Goal: Task Accomplishment & Management: Manage account settings

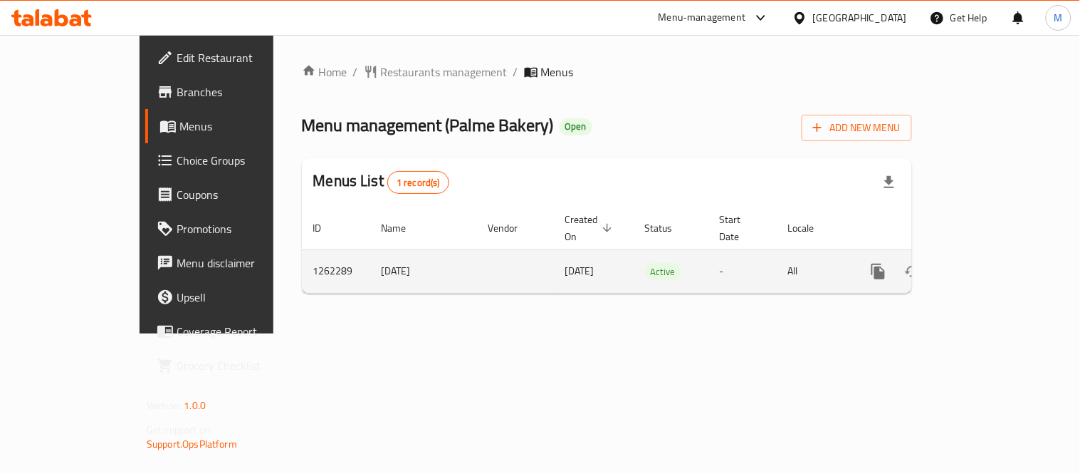
click at [998, 264] on link "enhanced table" at bounding box center [981, 271] width 34 height 34
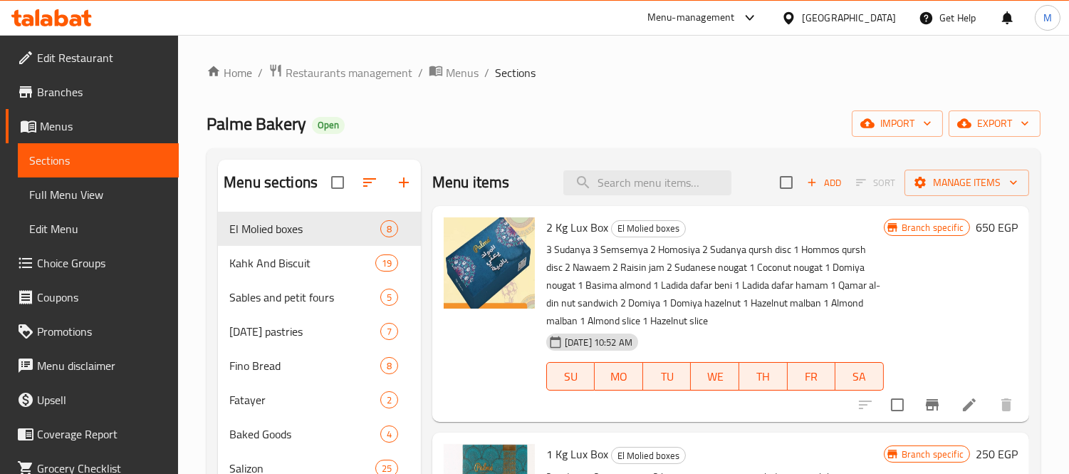
click at [650, 199] on div "Menu items Add Sort Manage items" at bounding box center [730, 183] width 597 height 46
click at [652, 191] on input "search" at bounding box center [647, 182] width 168 height 25
paste input "بسكوت"
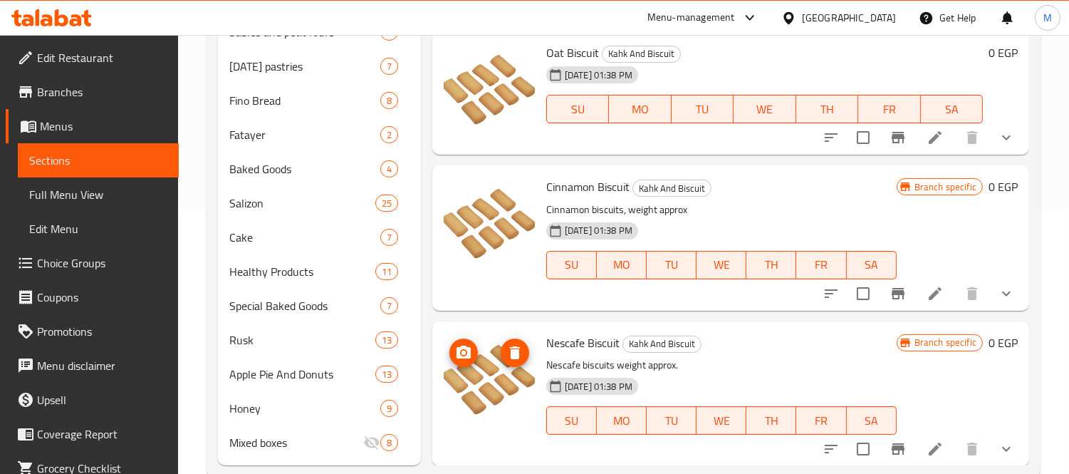
scroll to position [296, 0]
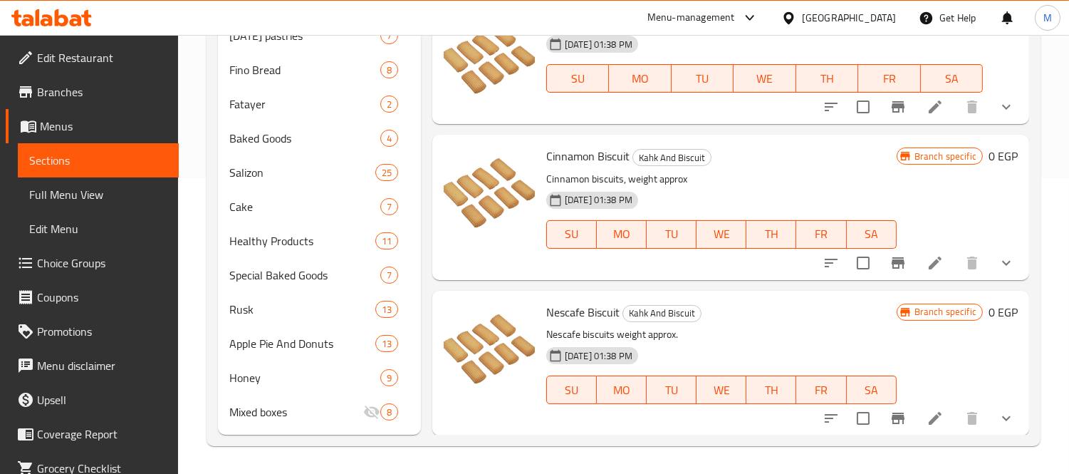
type input "بسكويت"
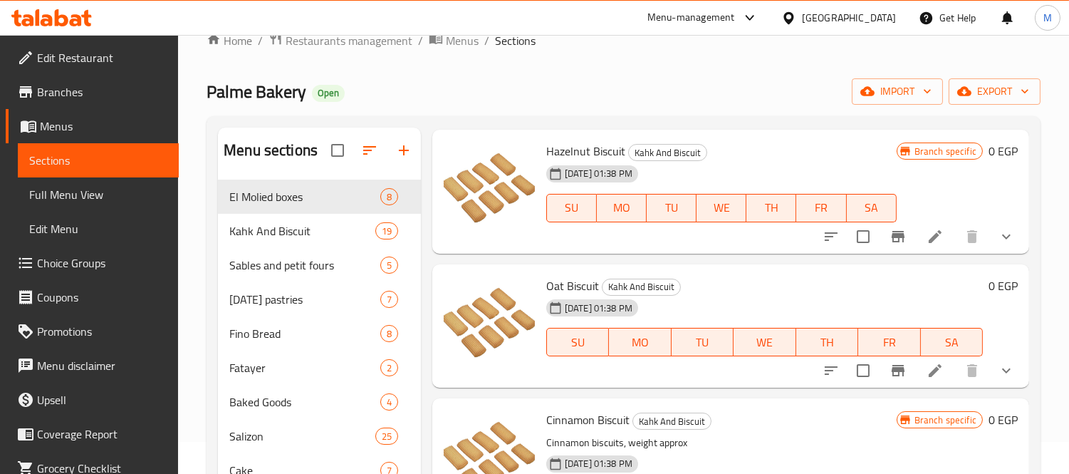
scroll to position [0, 0]
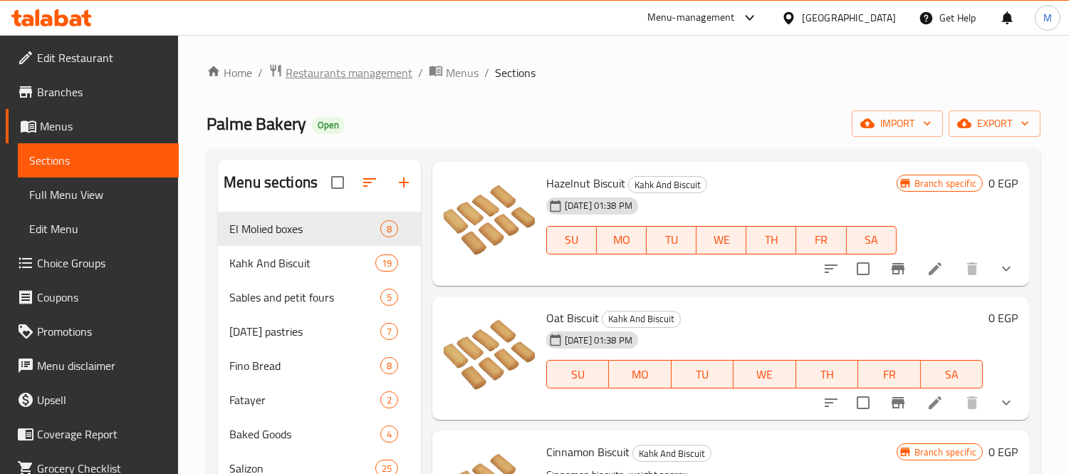
click at [336, 64] on span "Restaurants management" at bounding box center [349, 72] width 127 height 17
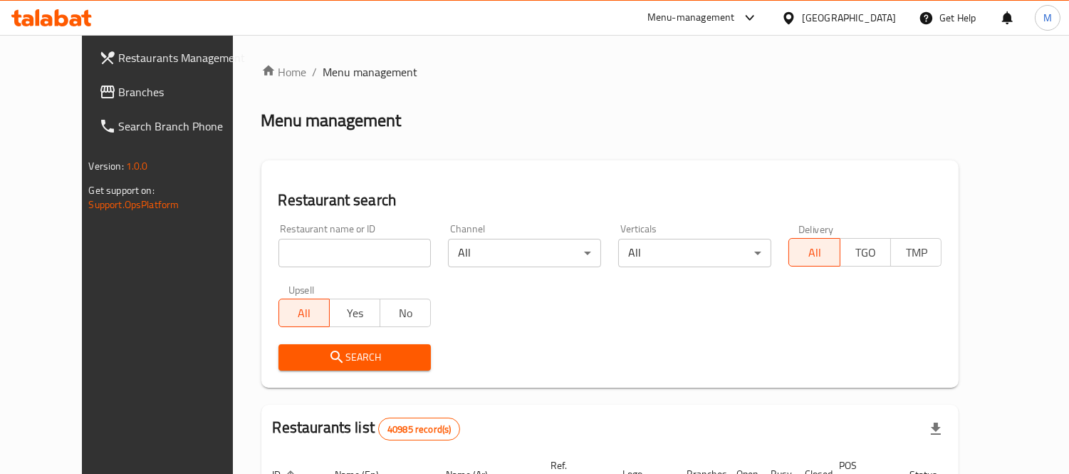
click at [278, 271] on div "Restaurant name or ID Restaurant name or ID" at bounding box center [355, 245] width 170 height 61
click at [282, 259] on input "search" at bounding box center [354, 253] width 153 height 28
type input "kwingez"
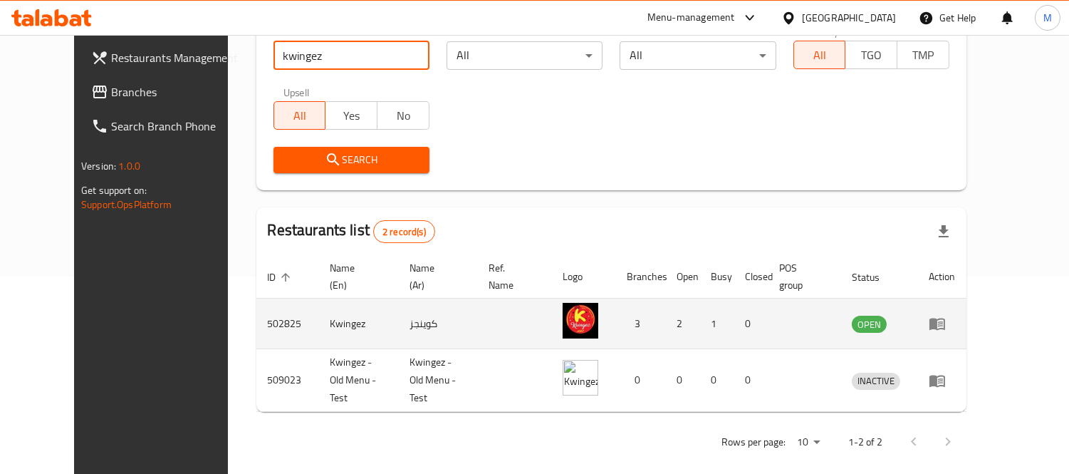
scroll to position [201, 0]
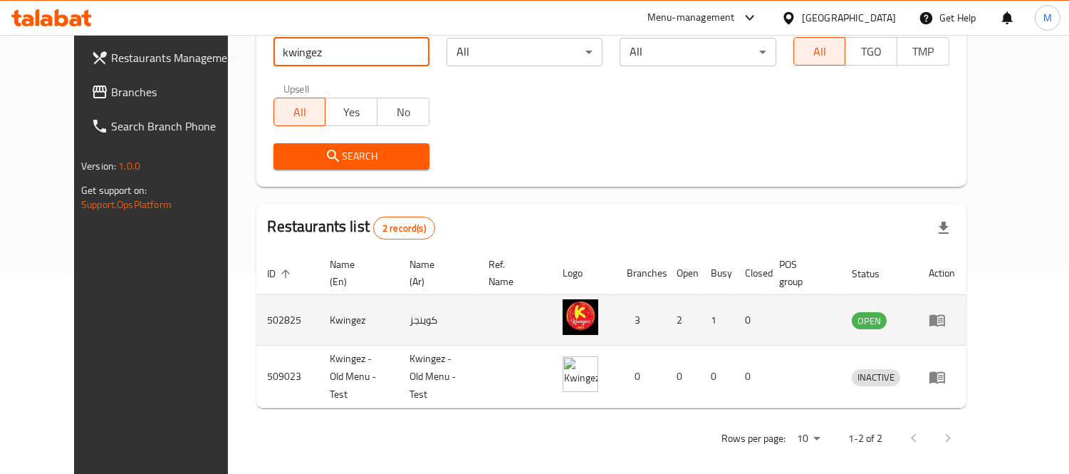
click at [946, 320] on icon "enhanced table" at bounding box center [937, 319] width 17 height 17
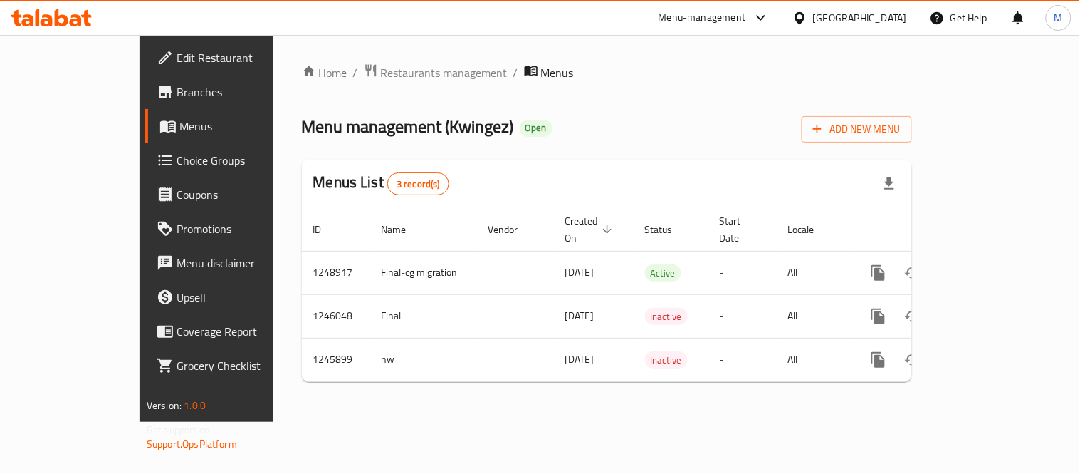
click at [177, 98] on span "Branches" at bounding box center [243, 91] width 132 height 17
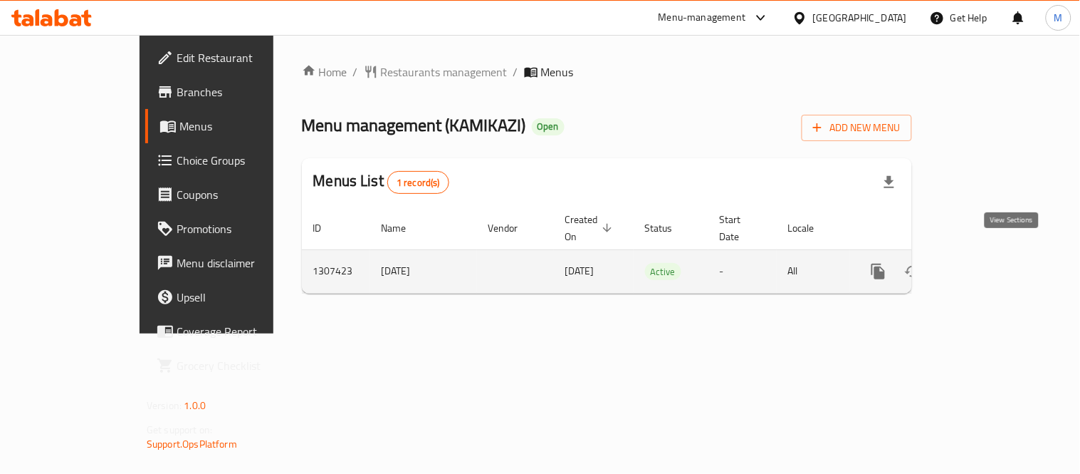
click at [990, 263] on icon "enhanced table" at bounding box center [981, 271] width 17 height 17
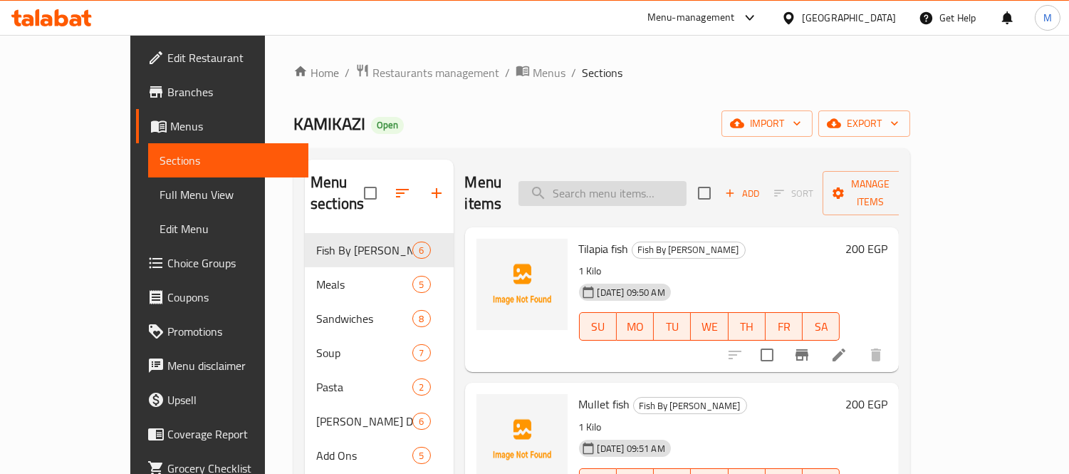
click at [621, 183] on input "search" at bounding box center [602, 193] width 168 height 25
paste input "بقسماط محلب"
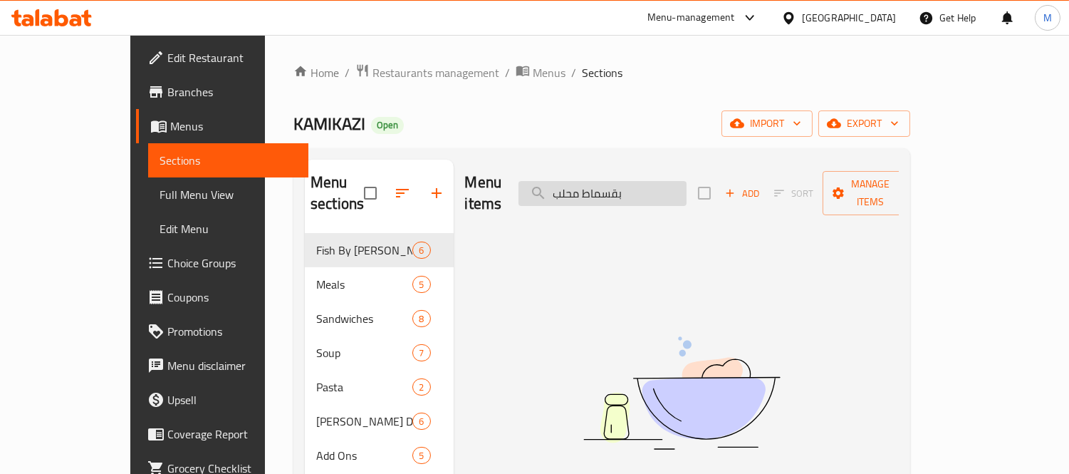
click at [611, 181] on input "بقسماط محلب" at bounding box center [602, 193] width 168 height 25
type input "ب"
type input "c"
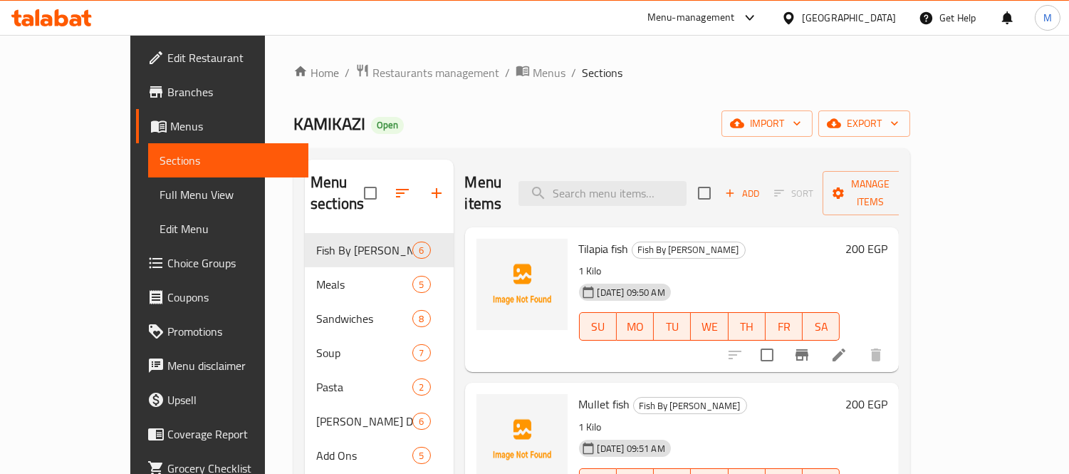
click at [348, 83] on div "Home / Restaurants management / Menus / Sections KAMIKAZI Open import export Me…" at bounding box center [601, 353] width 617 height 581
click at [372, 77] on span "Restaurants management" at bounding box center [435, 72] width 127 height 17
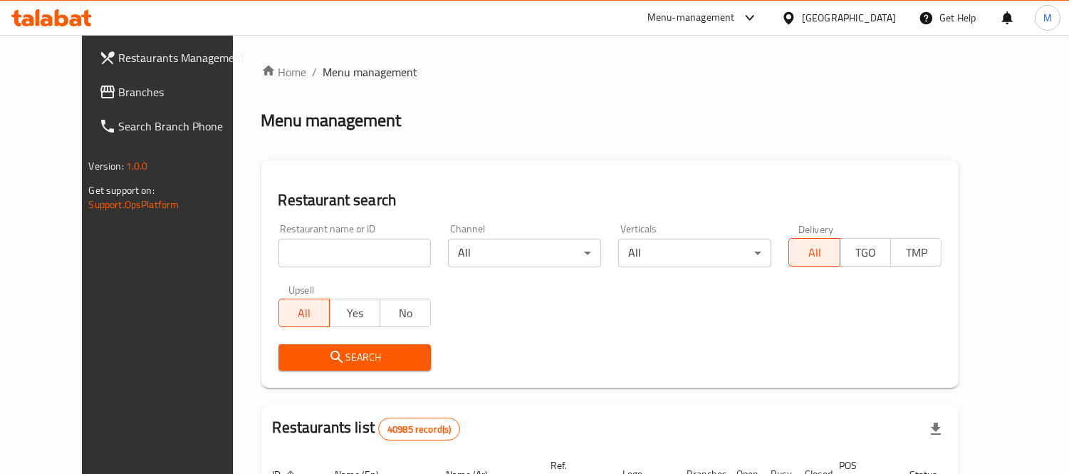
click at [285, 266] on input "search" at bounding box center [354, 253] width 153 height 28
paste input "Palme Bakery"
type input "Palme Bakery"
click button "Search" at bounding box center [354, 357] width 153 height 26
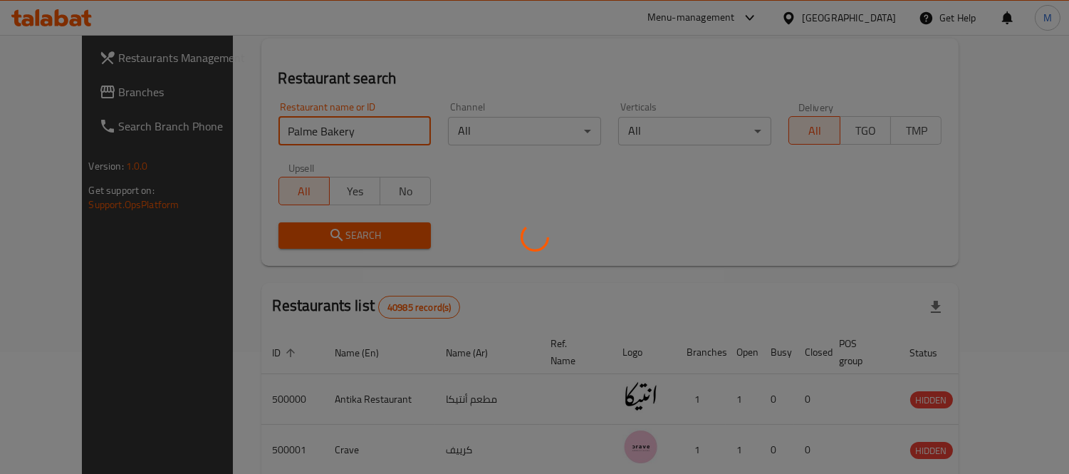
scroll to position [133, 0]
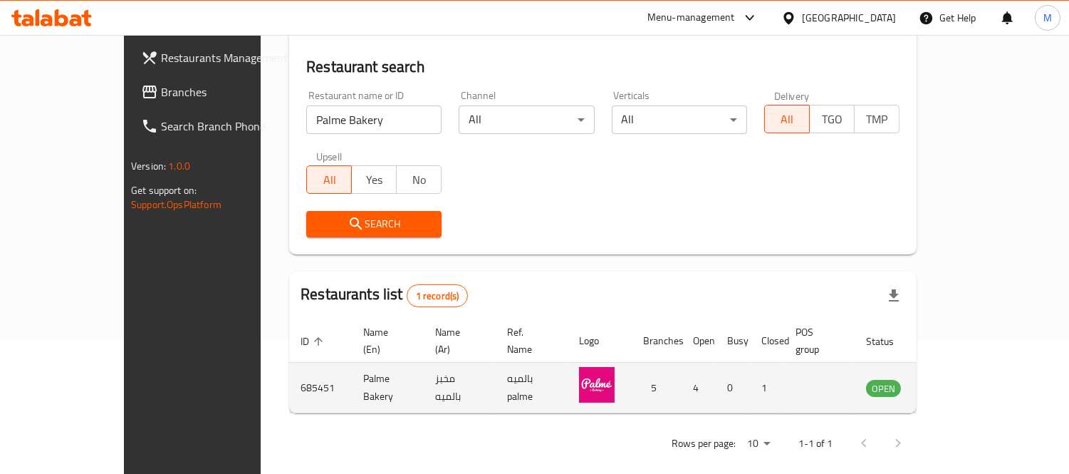
click at [979, 380] on td "enhanced table" at bounding box center [953, 387] width 49 height 51
click at [957, 382] on icon "enhanced table" at bounding box center [949, 388] width 16 height 12
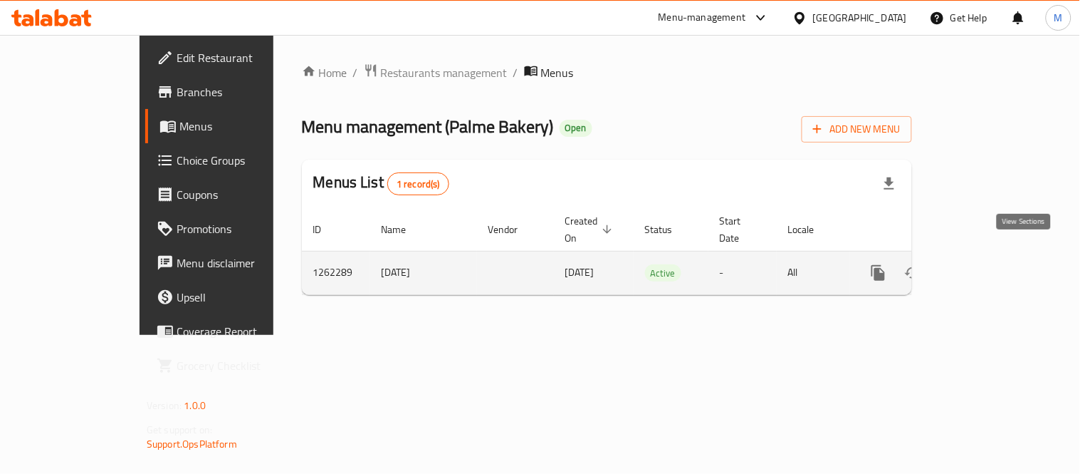
click at [988, 266] on icon "enhanced table" at bounding box center [981, 272] width 13 height 13
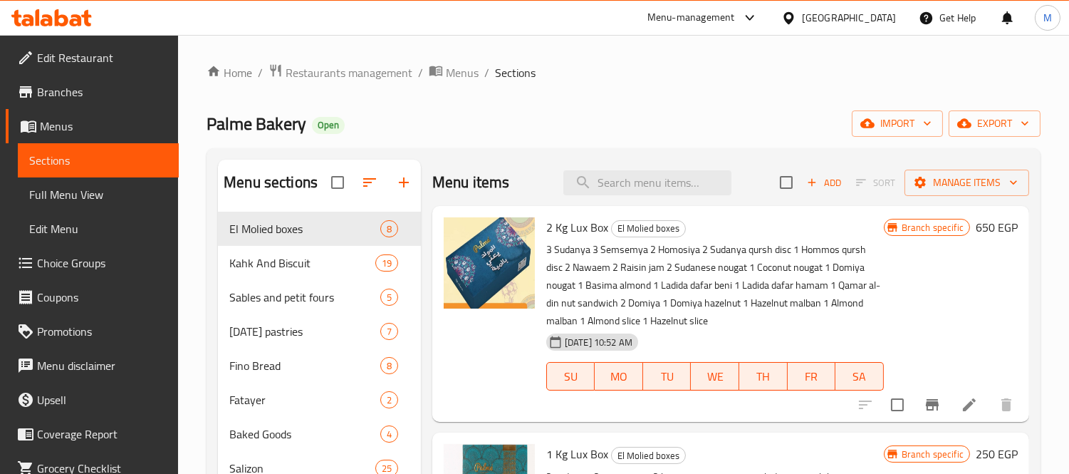
scroll to position [53, 0]
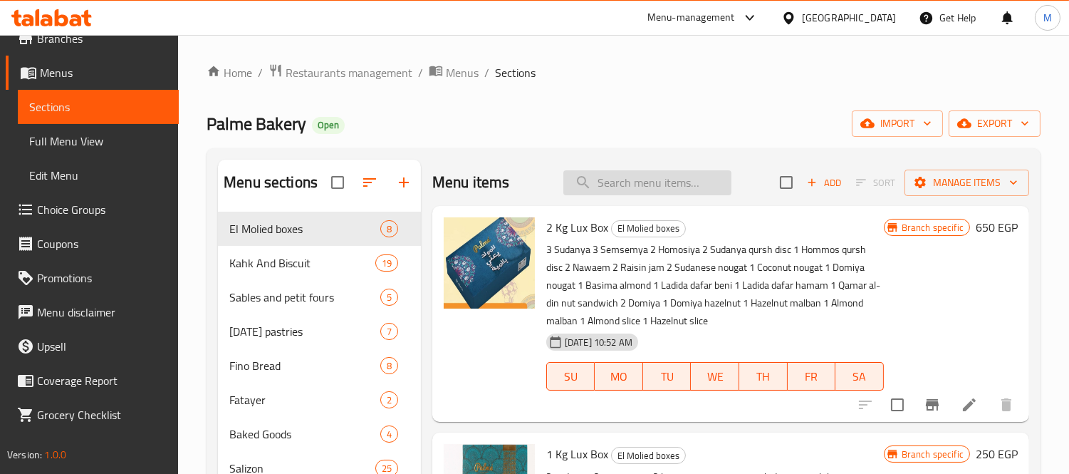
click at [606, 190] on input "search" at bounding box center [647, 182] width 168 height 25
paste input "بقسماط محلب"
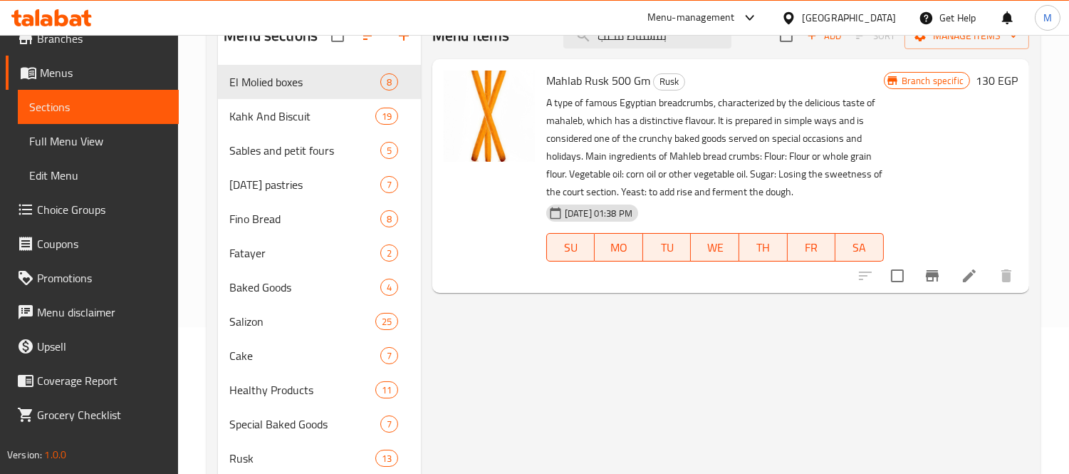
scroll to position [158, 0]
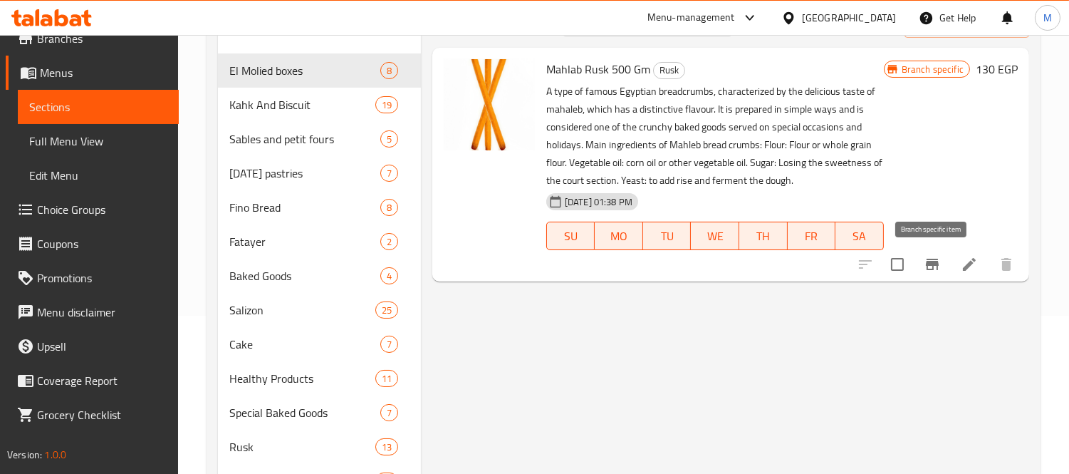
type input "بقسماط محلب"
click at [940, 264] on icon "Branch-specific-item" at bounding box center [932, 264] width 17 height 17
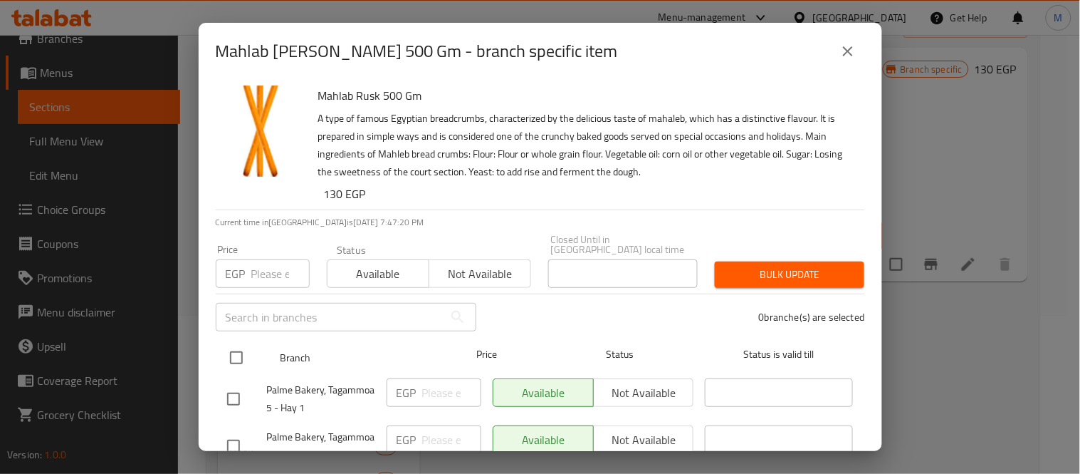
click at [243, 343] on input "checkbox" at bounding box center [236, 358] width 30 height 30
checkbox input "true"
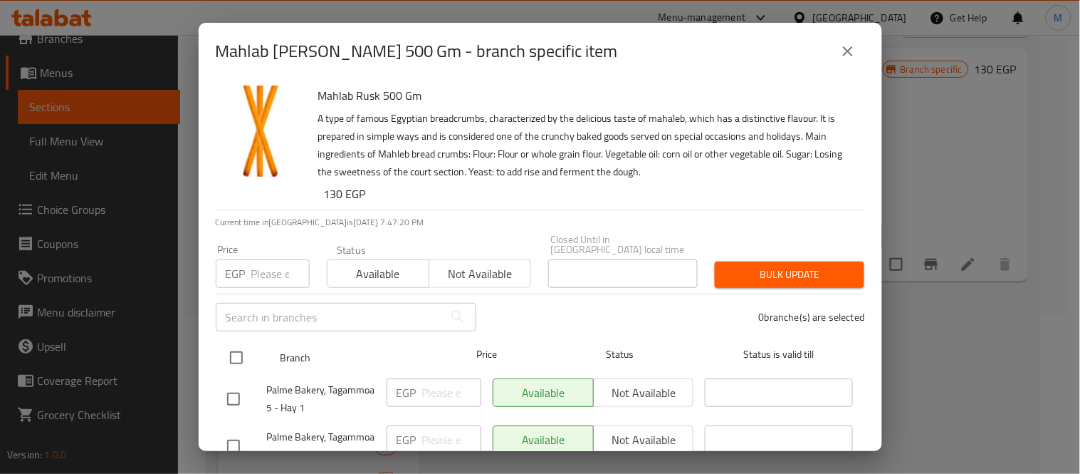
checkbox input "true"
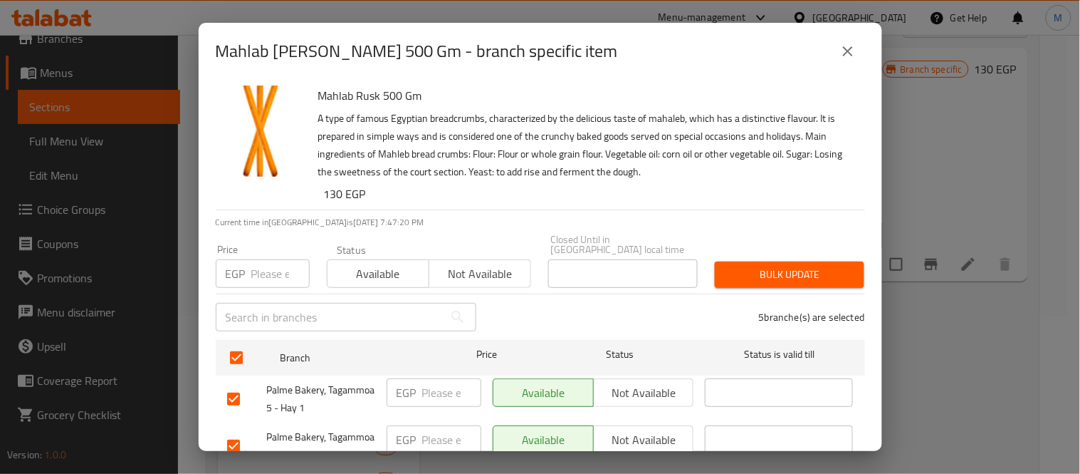
click at [264, 260] on input "number" at bounding box center [280, 273] width 58 height 28
type input "65"
click at [749, 266] on span "Bulk update" at bounding box center [789, 275] width 127 height 18
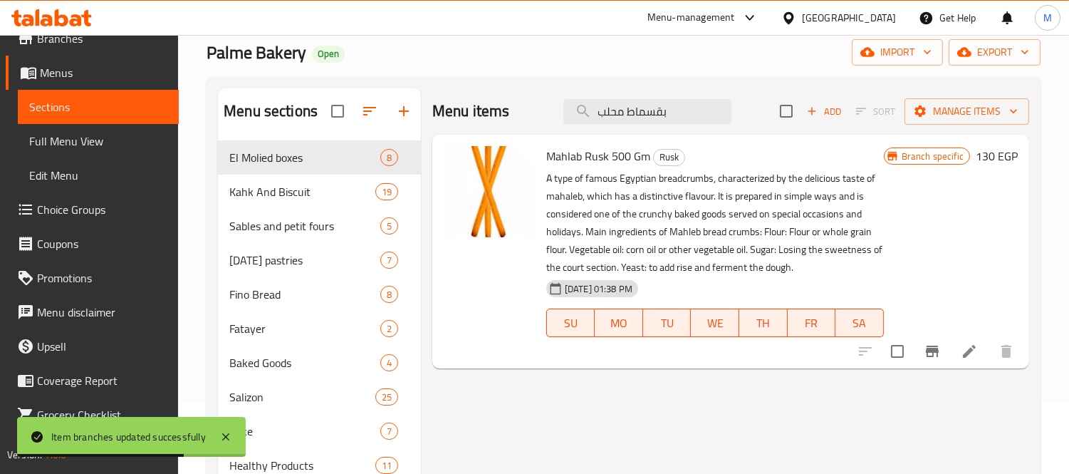
scroll to position [0, 0]
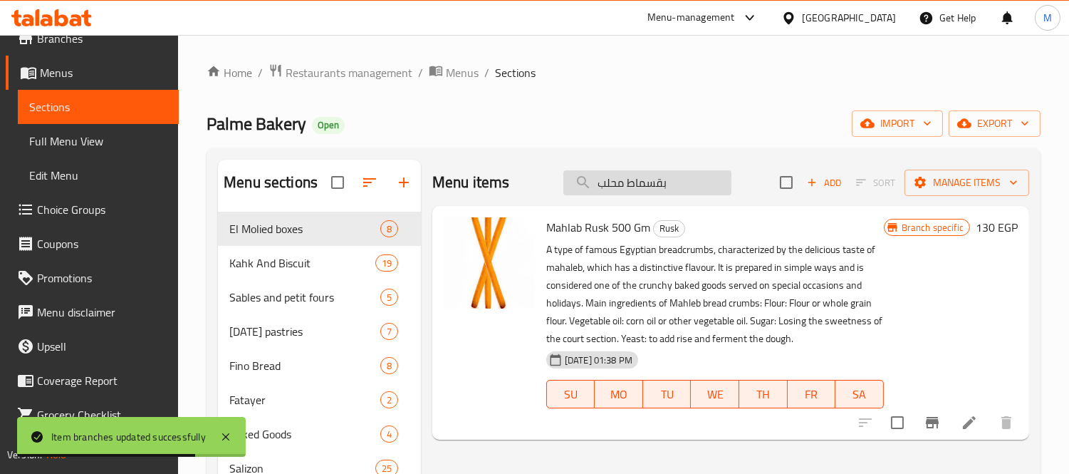
click at [709, 179] on input "بقسماط محلب" at bounding box center [647, 182] width 168 height 25
paste input "[DEMOGRAPHIC_DATA] الشامي"
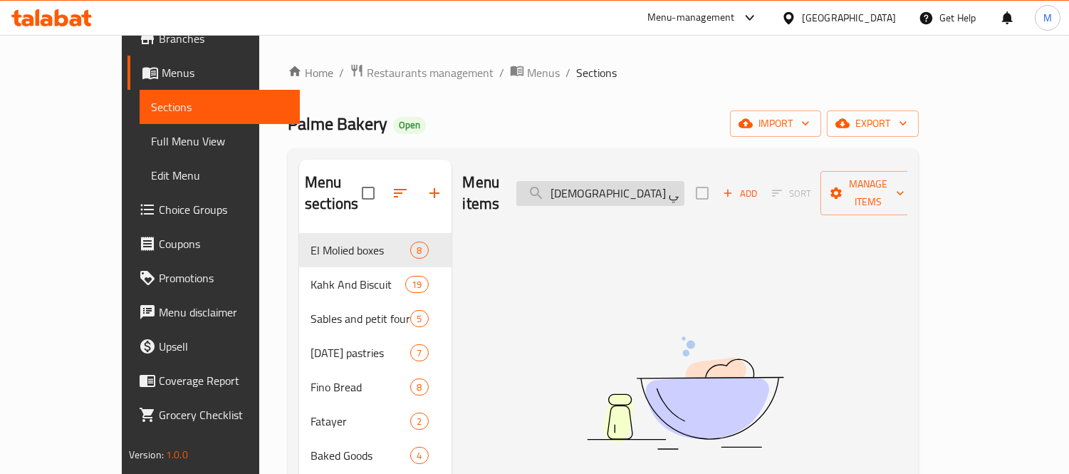
drag, startPoint x: 677, startPoint y: 182, endPoint x: 691, endPoint y: 183, distance: 13.5
click at [684, 183] on input "[DEMOGRAPHIC_DATA] الشامي" at bounding box center [600, 193] width 168 height 25
click at [629, 183] on input "[DEMOGRAPHIC_DATA] الشامي" at bounding box center [600, 193] width 168 height 25
drag, startPoint x: 628, startPoint y: 182, endPoint x: 708, endPoint y: 187, distance: 79.9
click at [684, 187] on input "[DEMOGRAPHIC_DATA] الشامي" at bounding box center [600, 193] width 168 height 25
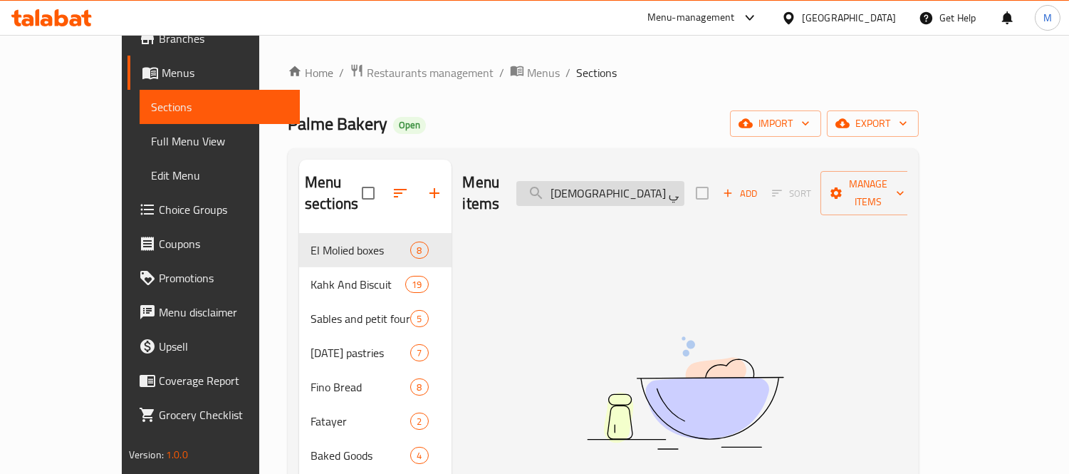
click at [684, 187] on input "[DEMOGRAPHIC_DATA] الشامي" at bounding box center [600, 193] width 168 height 25
drag, startPoint x: 627, startPoint y: 183, endPoint x: 684, endPoint y: 181, distance: 56.3
click at [684, 181] on input "[DEMOGRAPHIC_DATA] الشامي" at bounding box center [600, 193] width 168 height 25
click at [684, 189] on input "شامي" at bounding box center [600, 193] width 168 height 25
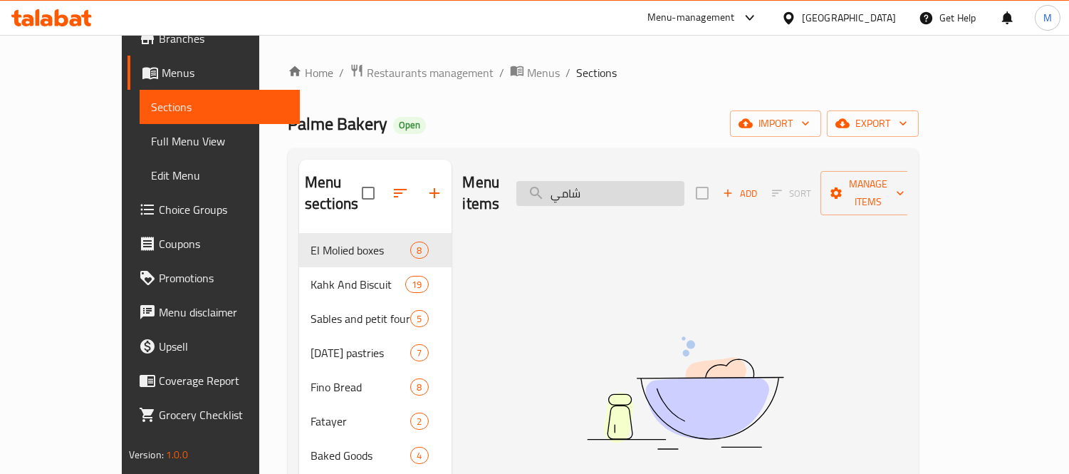
click at [684, 189] on input "شامي" at bounding box center [600, 193] width 168 height 25
type input "f"
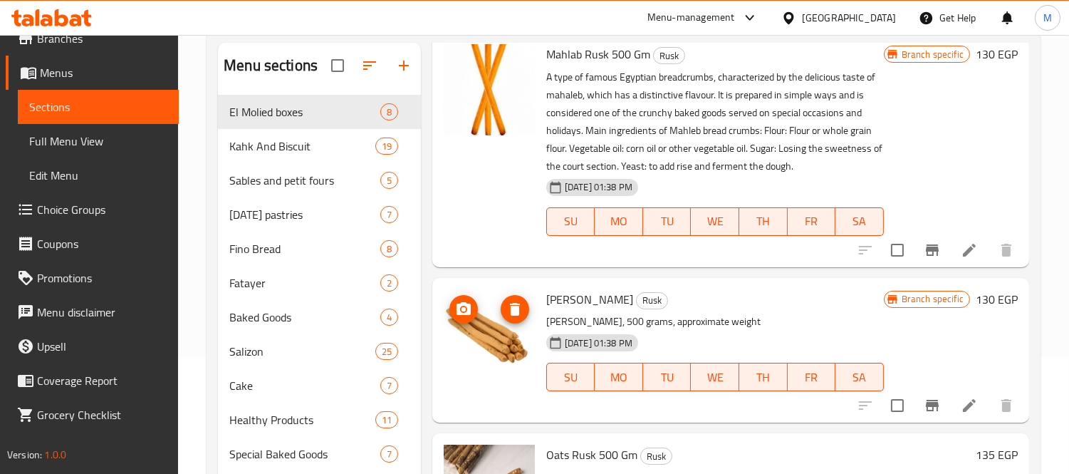
scroll to position [158, 0]
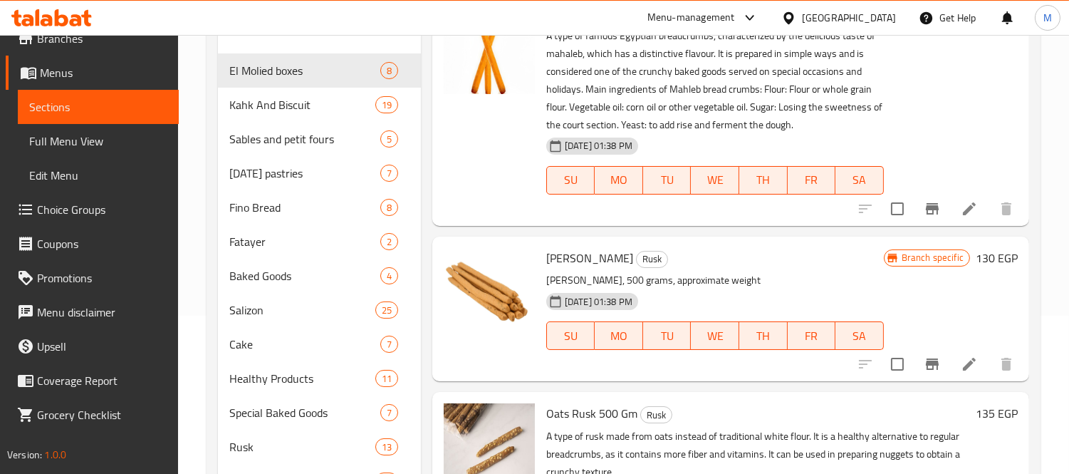
click at [556, 254] on span "[PERSON_NAME]" at bounding box center [589, 257] width 87 height 21
copy span "[PERSON_NAME]"
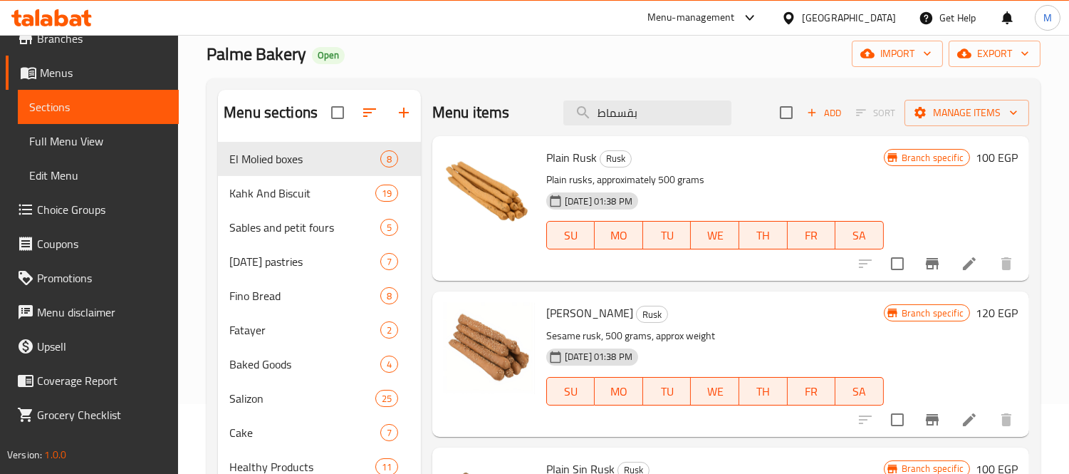
scroll to position [0, 0]
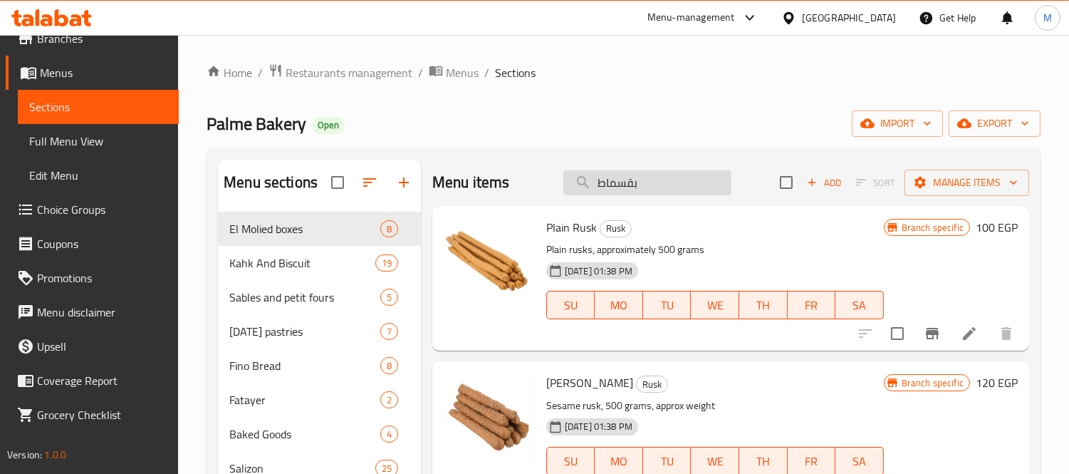
click at [680, 182] on input "بقسماط" at bounding box center [647, 182] width 168 height 25
paste input "[PERSON_NAME]"
click at [680, 182] on input "[PERSON_NAME]" at bounding box center [647, 182] width 168 height 25
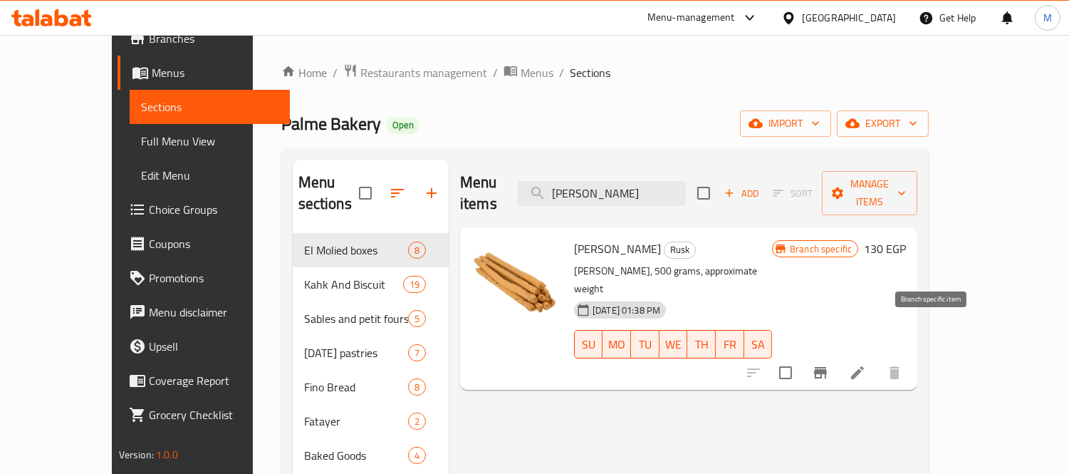
type input "[PERSON_NAME]"
click at [829, 364] on icon "Branch-specific-item" at bounding box center [820, 372] width 17 height 17
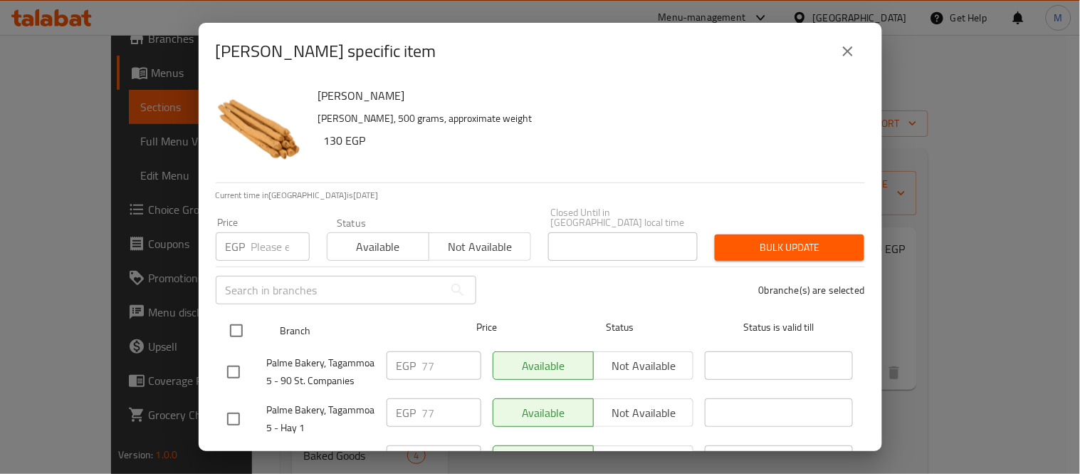
click at [246, 322] on input "checkbox" at bounding box center [236, 330] width 30 height 30
checkbox input "true"
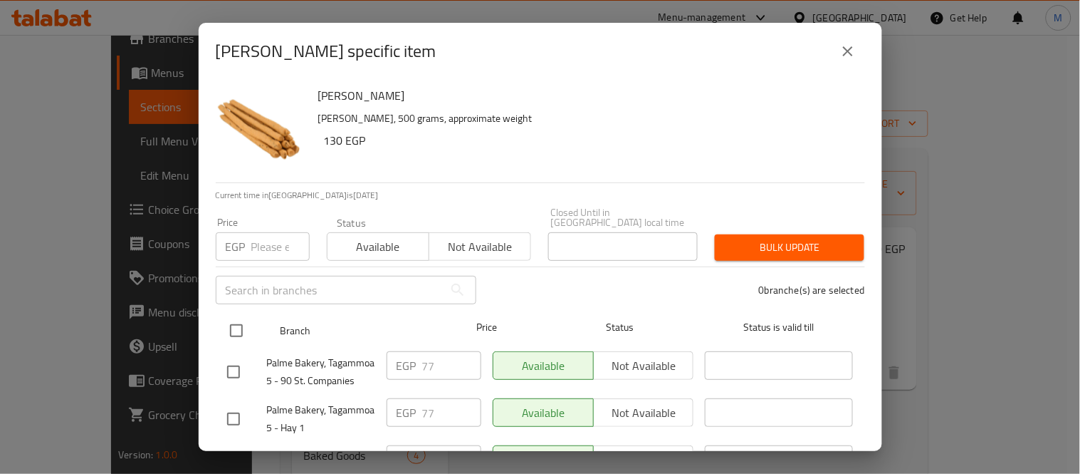
checkbox input "true"
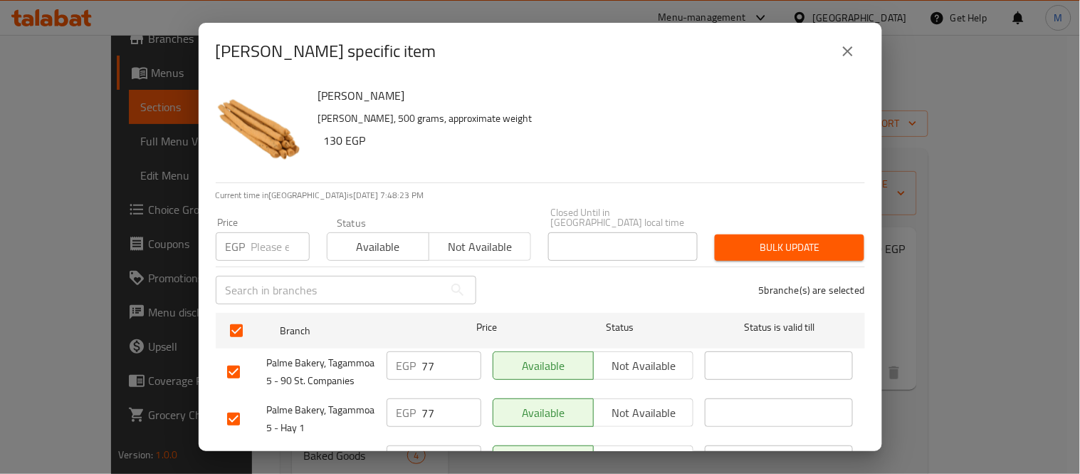
click at [259, 244] on input "number" at bounding box center [280, 246] width 58 height 28
type input "0"
click at [759, 249] on button "Bulk update" at bounding box center [790, 247] width 150 height 26
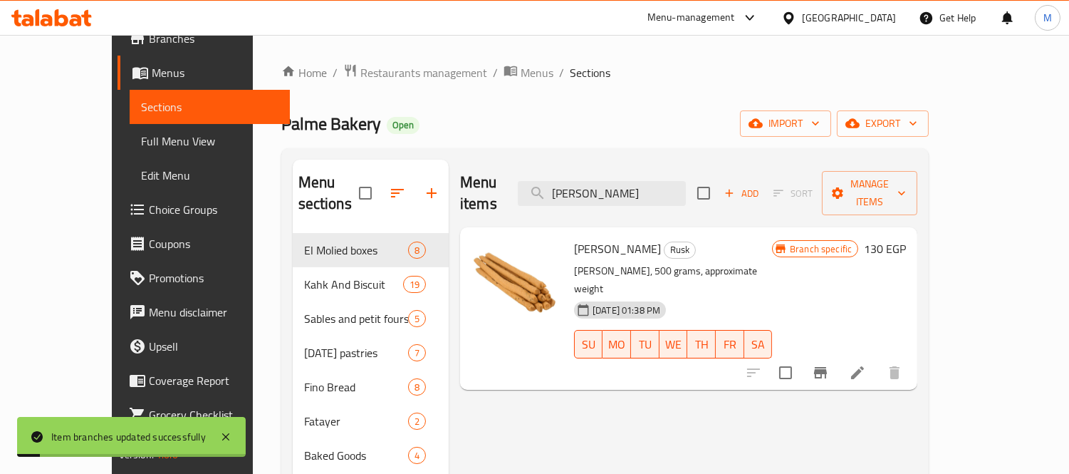
click at [906, 239] on h6 "130 EGP" at bounding box center [885, 249] width 42 height 20
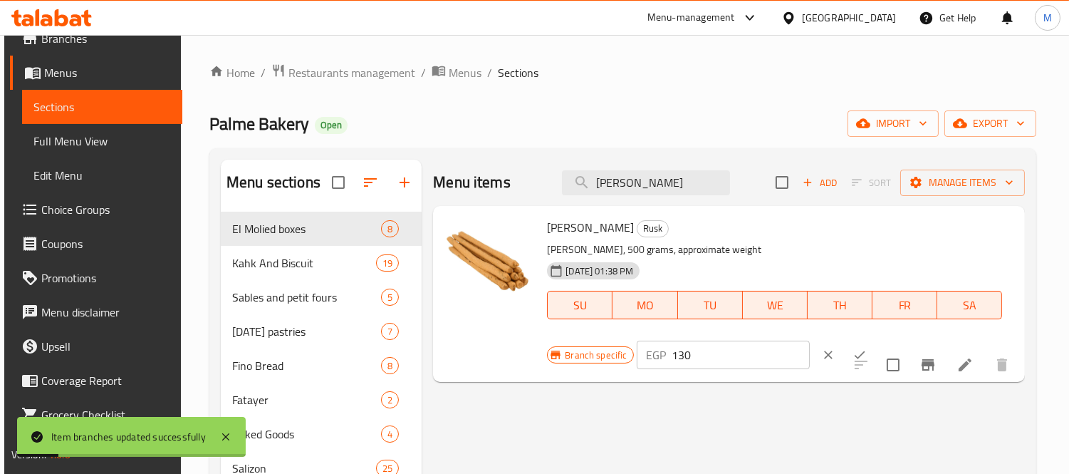
drag, startPoint x: 716, startPoint y: 328, endPoint x: 718, endPoint y: 360, distance: 32.1
click at [716, 343] on div "[PERSON_NAME] [PERSON_NAME], 500 grams, approximate weight [DATE] 01:38 PM SU M…" at bounding box center [780, 294] width 478 height 165
click at [718, 360] on input "130" at bounding box center [740, 354] width 137 height 28
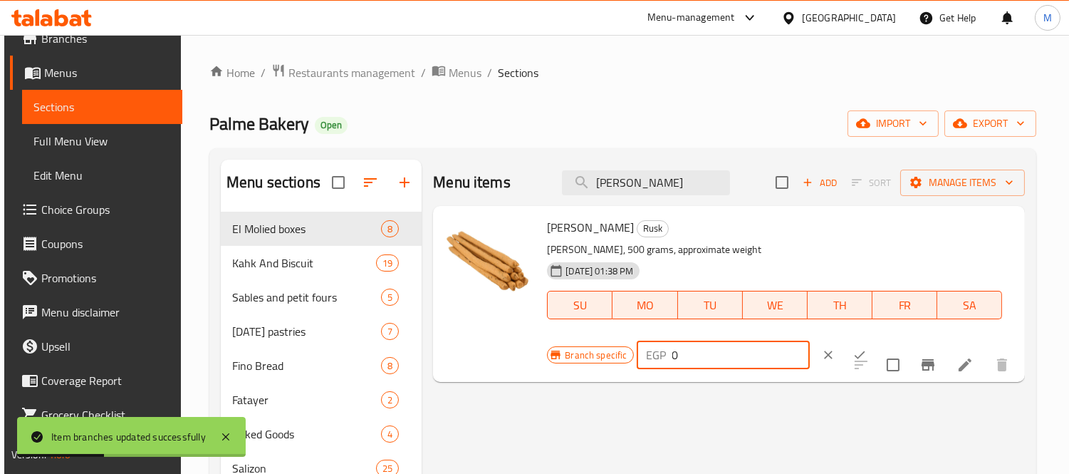
type input "0"
click at [852, 358] on icon "ok" at bounding box center [859, 355] width 14 height 14
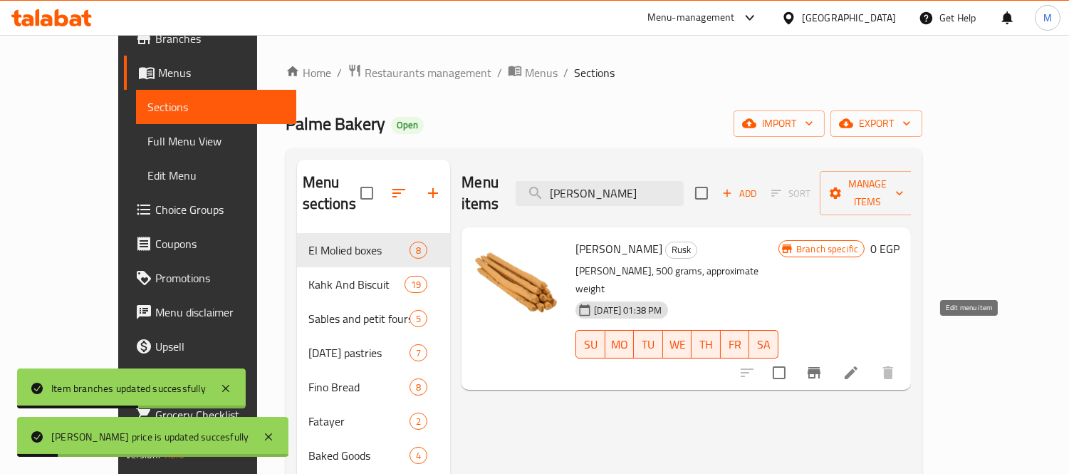
click at [860, 364] on icon at bounding box center [850, 372] width 17 height 17
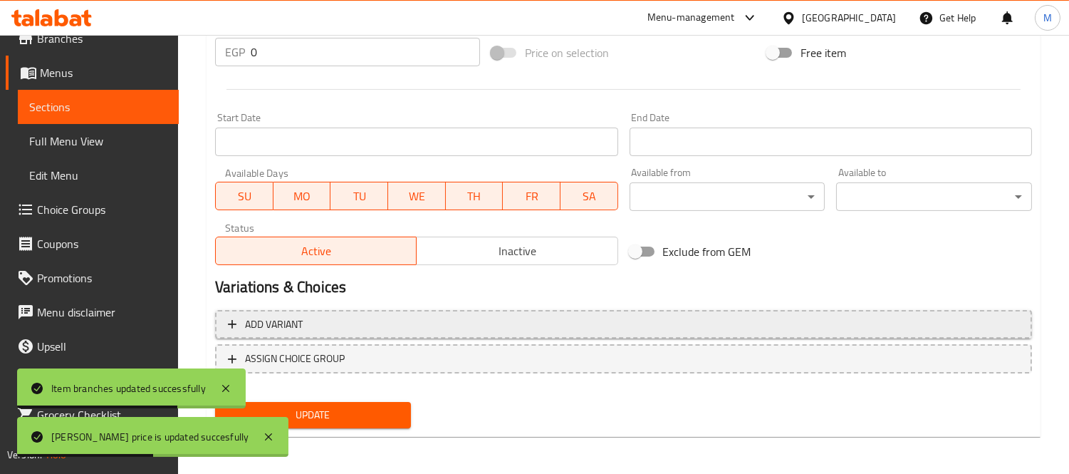
click at [440, 330] on span "Add variant" at bounding box center [623, 324] width 791 height 18
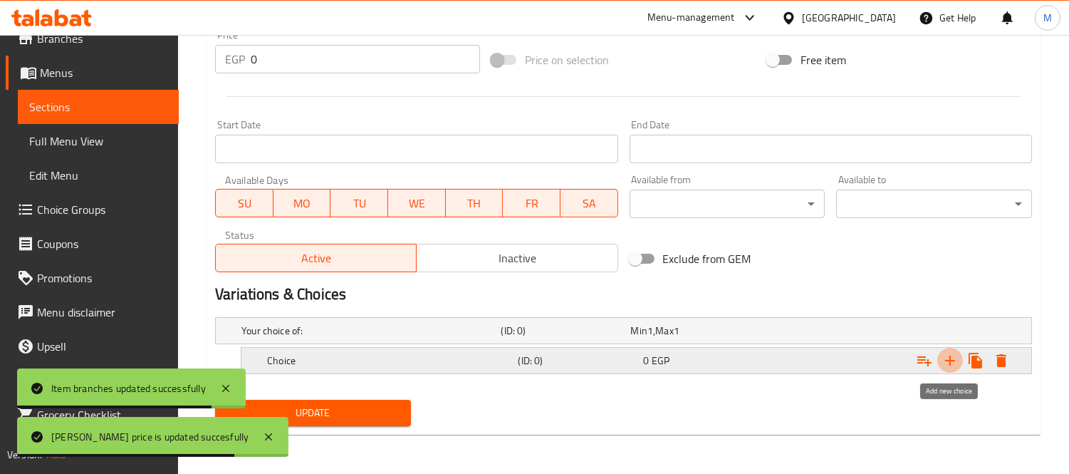
click at [945, 352] on icon "Expand" at bounding box center [949, 360] width 17 height 17
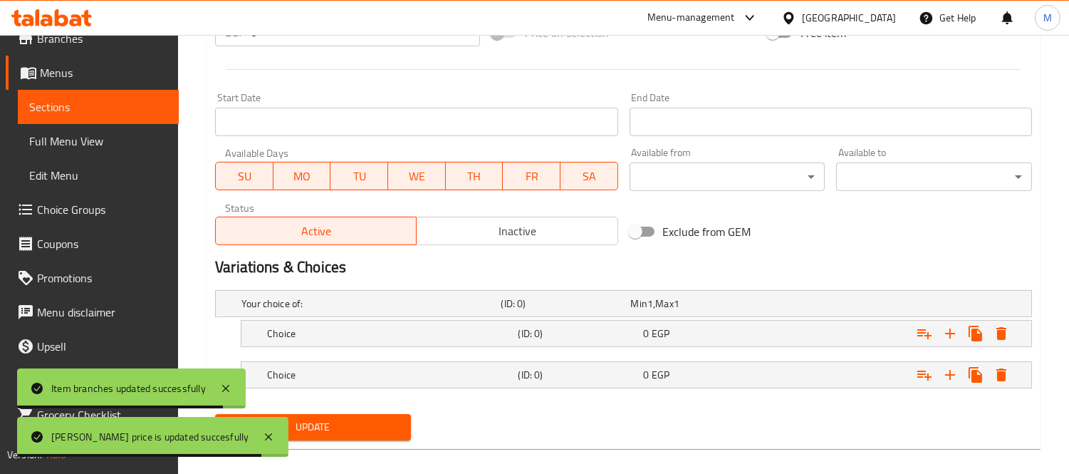
scroll to position [585, 0]
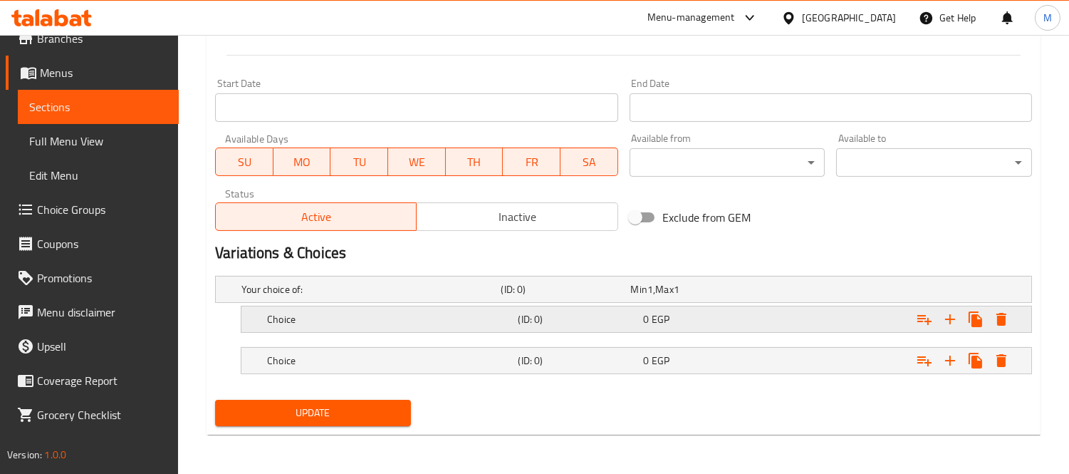
click at [461, 296] on h5 "Choice" at bounding box center [368, 289] width 254 height 14
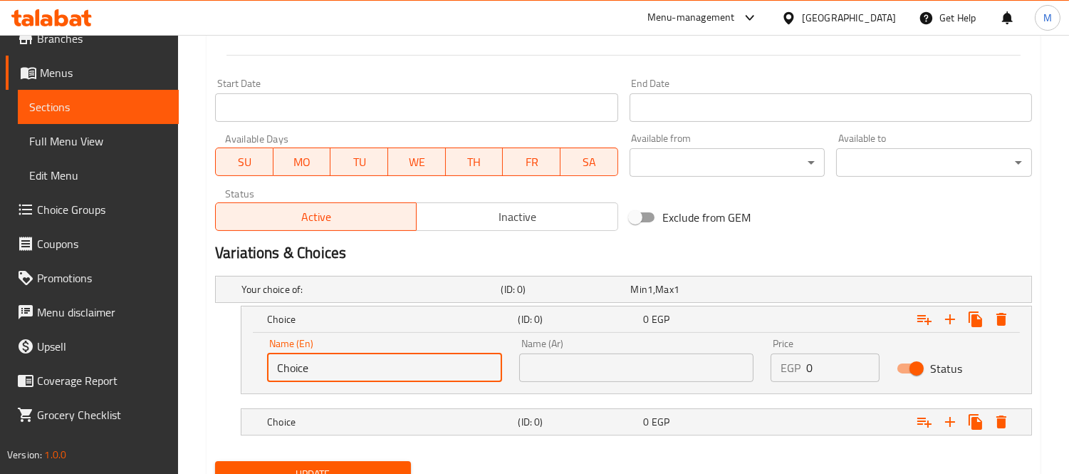
click at [378, 365] on input "Choice" at bounding box center [384, 367] width 235 height 28
type input "1 kilo"
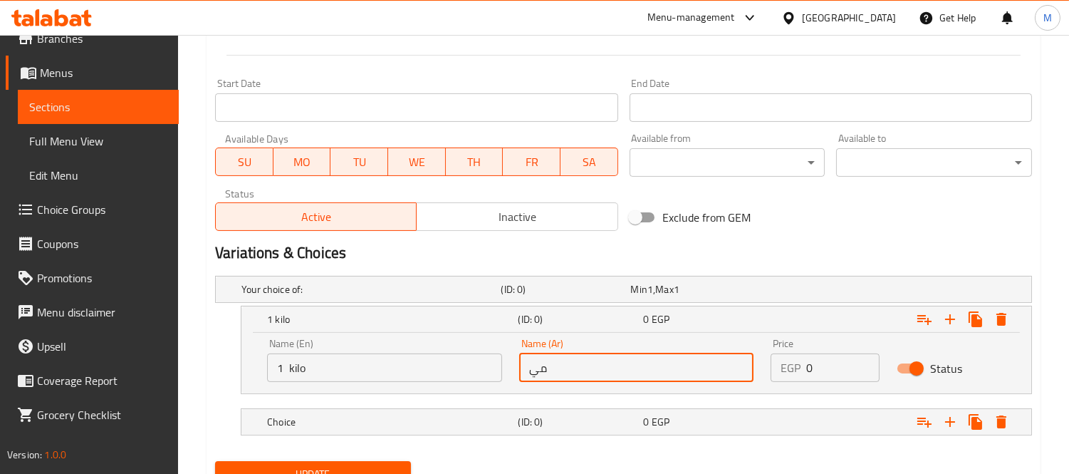
type input "م"
type input ";"
type input "كيلو"
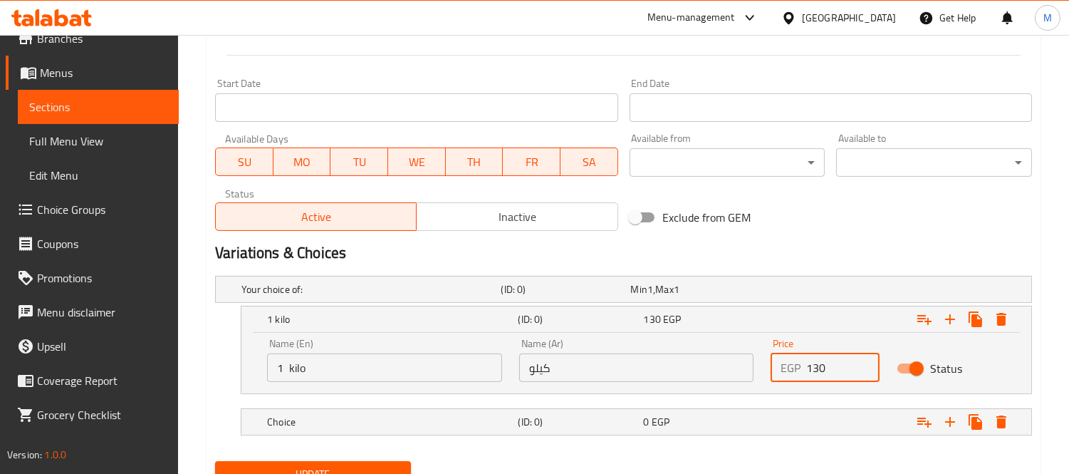
type input "130"
click at [870, 438] on nav at bounding box center [623, 443] width 817 height 11
click at [852, 292] on div "Expand" at bounding box center [887, 289] width 259 height 6
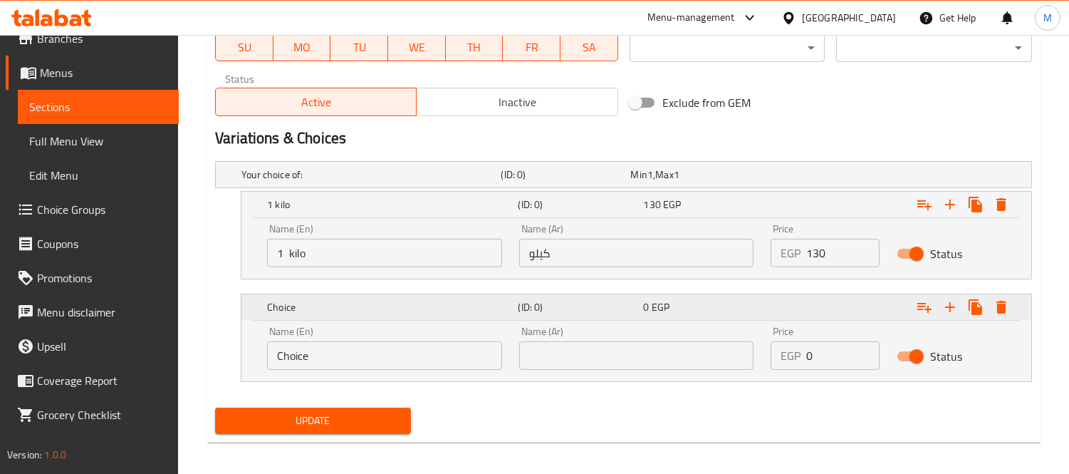
scroll to position [707, 0]
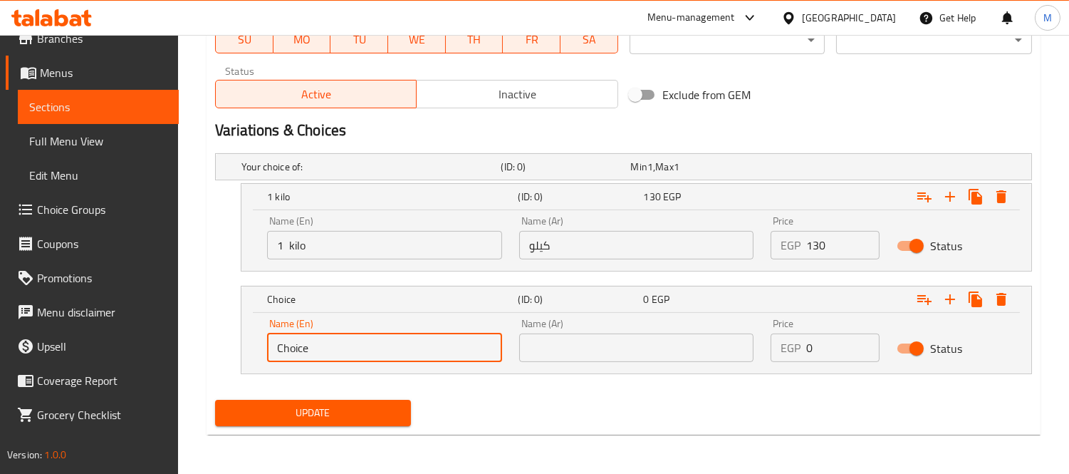
click at [367, 333] on input "Choice" at bounding box center [384, 347] width 235 height 28
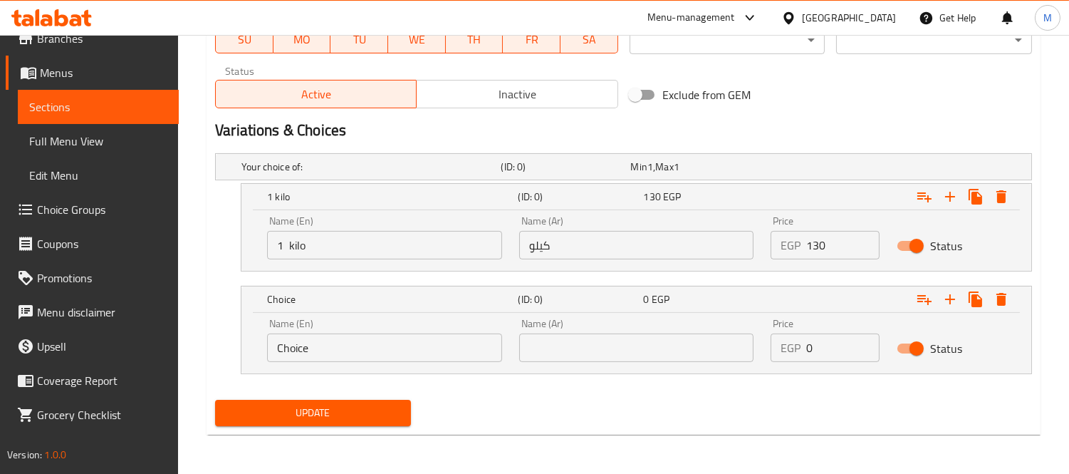
click at [372, 370] on div "Name (En) Choice Name (En) Name (Ar) Name (Ar) Price EGP 0 Price Status" at bounding box center [636, 343] width 790 height 61
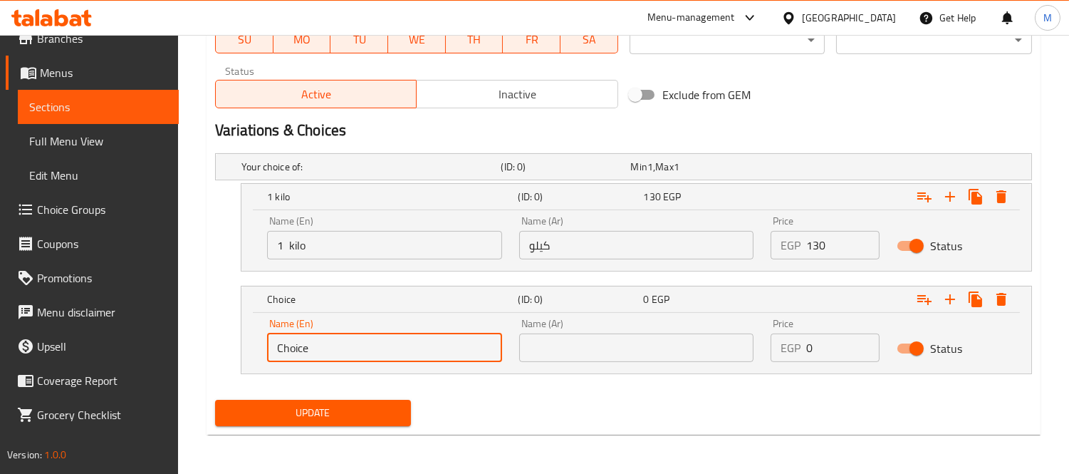
click at [372, 354] on input "Choice" at bounding box center [384, 347] width 235 height 28
type input "ش"
type input "Half"
click at [565, 325] on div "Name (Ar) Name (Ar)" at bounding box center [636, 339] width 235 height 43
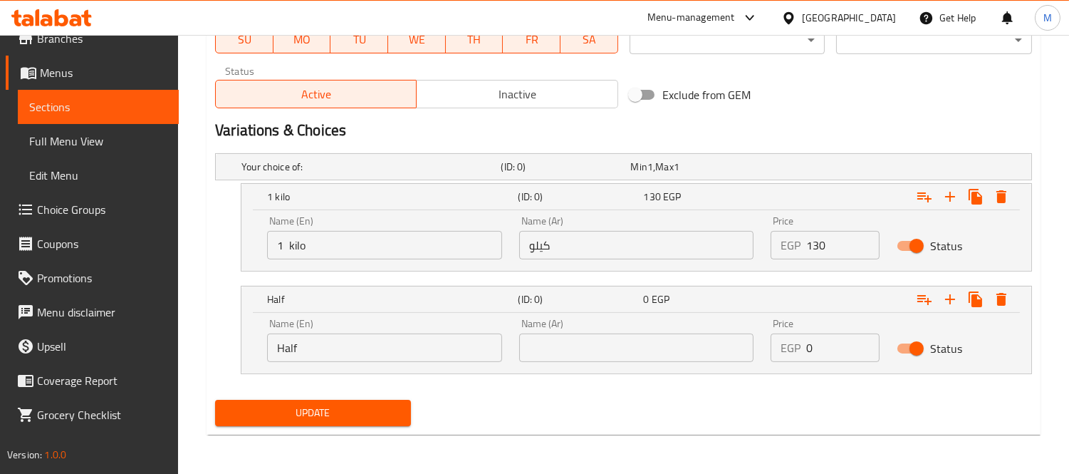
click at [573, 335] on input "text" at bounding box center [636, 347] width 235 height 28
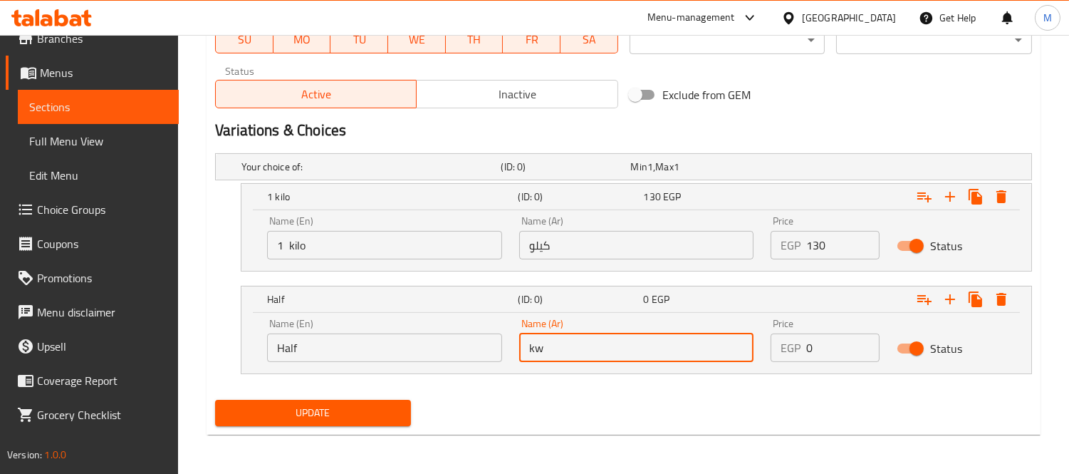
type input "k"
type input "نصف"
click at [808, 345] on input "0" at bounding box center [842, 347] width 73 height 28
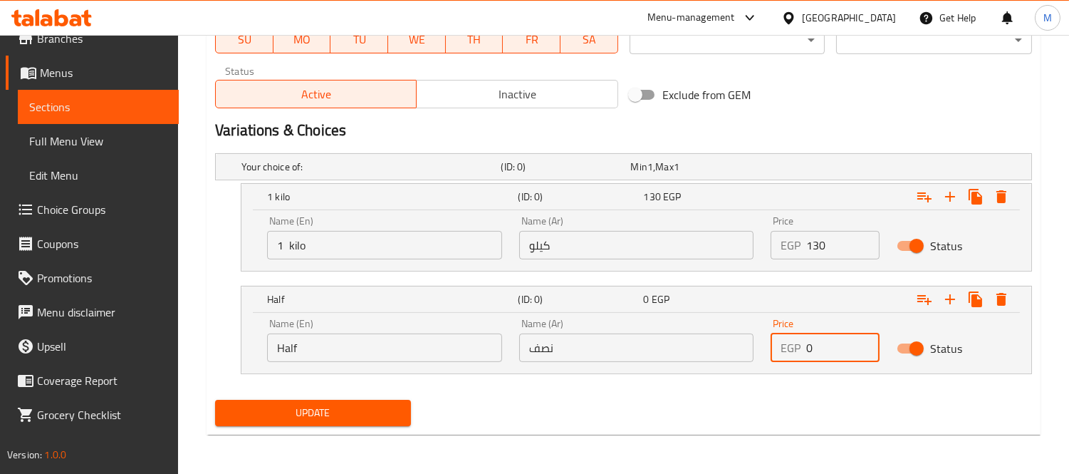
click at [806, 346] on input "0" at bounding box center [842, 347] width 73 height 28
type input "70"
click at [364, 395] on div "Update" at bounding box center [312, 413] width 207 height 38
click at [362, 406] on span "Update" at bounding box center [312, 413] width 173 height 18
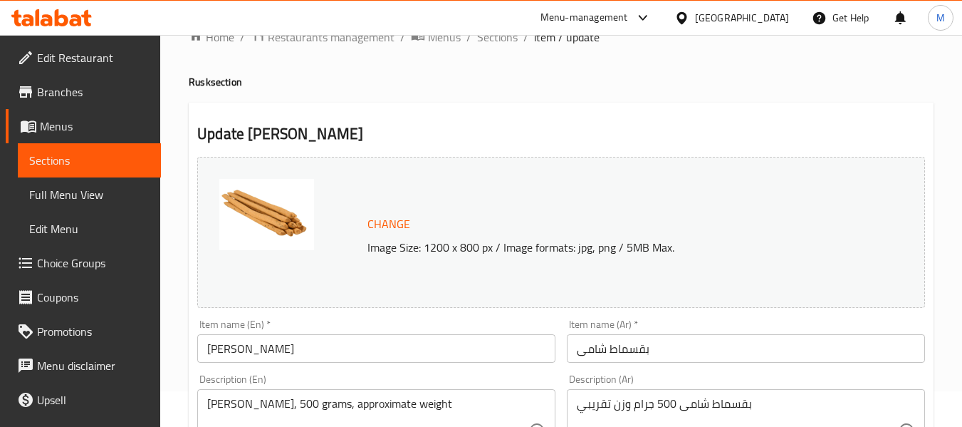
scroll to position [0, 0]
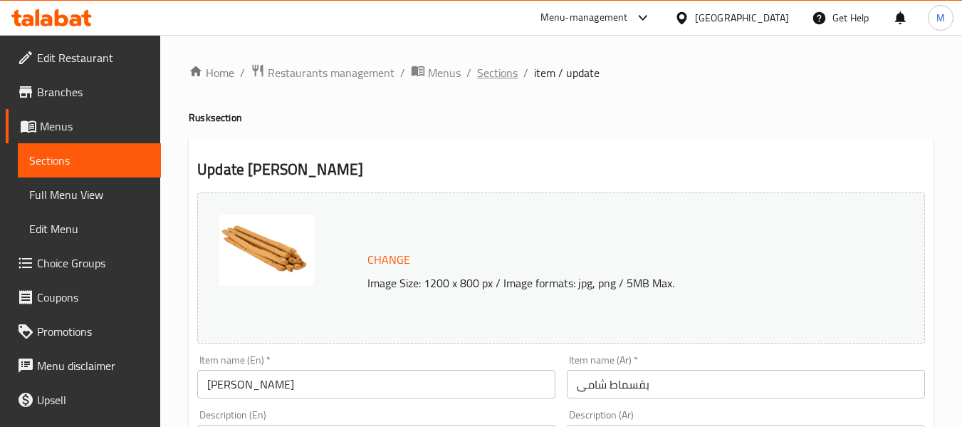
click at [491, 80] on span "Sections" at bounding box center [497, 72] width 41 height 17
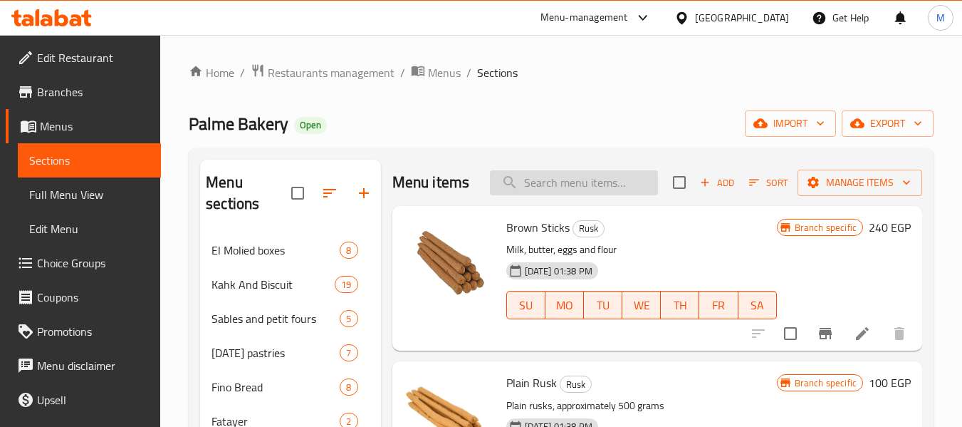
click at [604, 180] on input "search" at bounding box center [574, 182] width 168 height 25
paste input "بقسماط ساده"
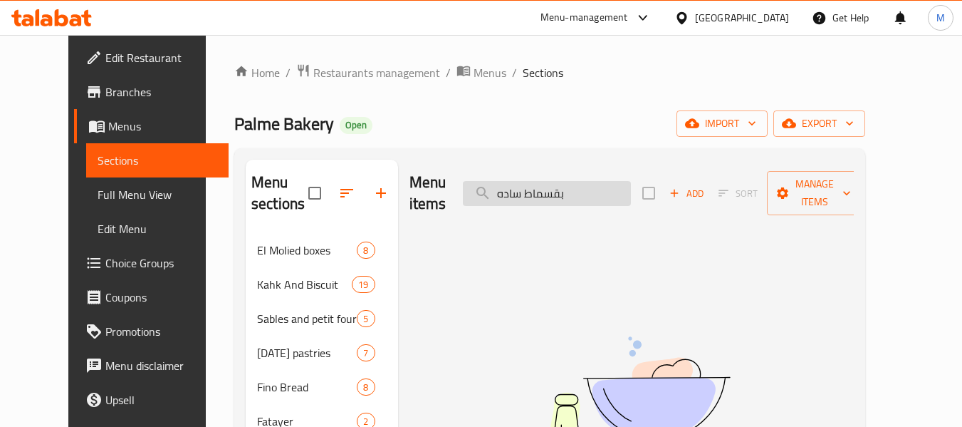
click at [565, 185] on input "بقسماط ساده" at bounding box center [547, 193] width 168 height 25
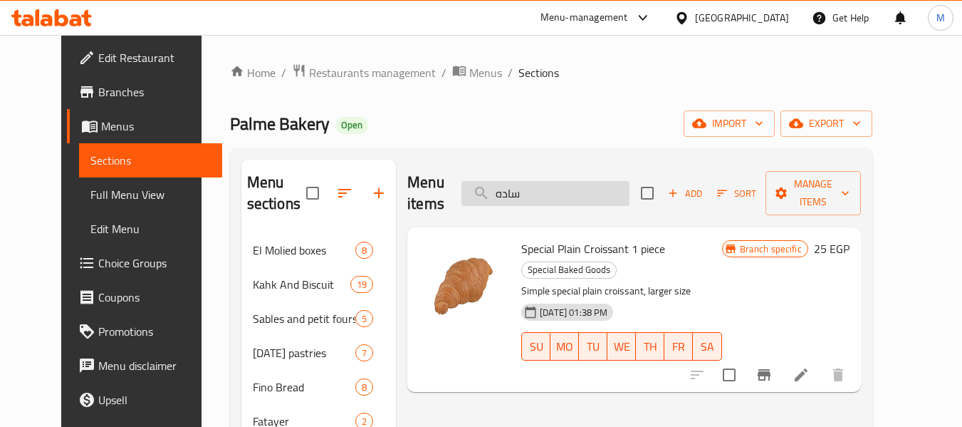
click at [568, 187] on input "ساده" at bounding box center [545, 193] width 168 height 25
type input "ق"
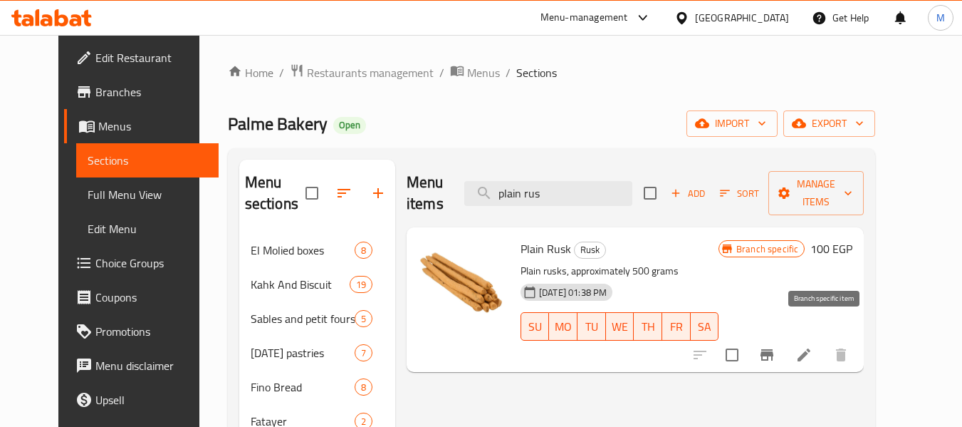
type input "plain rus"
click at [784, 338] on button "Branch-specific-item" at bounding box center [767, 355] width 34 height 34
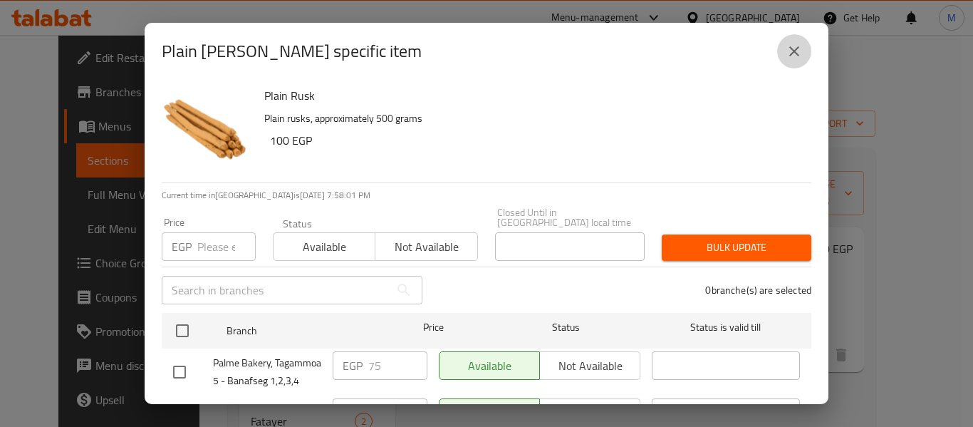
click at [793, 42] on button "close" at bounding box center [794, 51] width 34 height 34
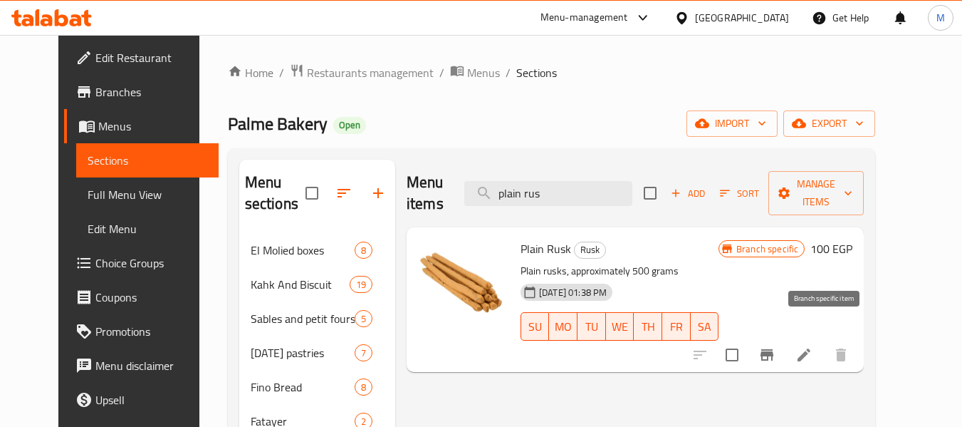
click at [776, 346] on icon "Branch-specific-item" at bounding box center [766, 354] width 17 height 17
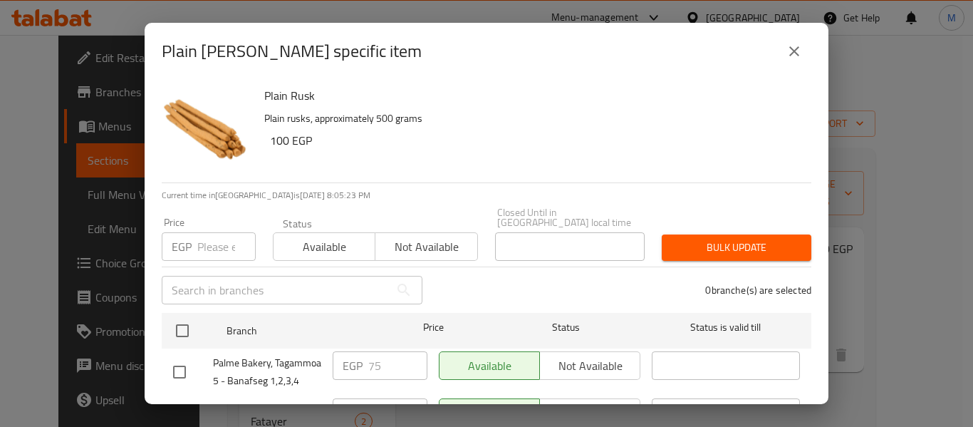
click at [775, 55] on div "Plain [PERSON_NAME] specific item" at bounding box center [486, 51] width 649 height 34
click at [790, 53] on icon "close" at bounding box center [794, 51] width 17 height 17
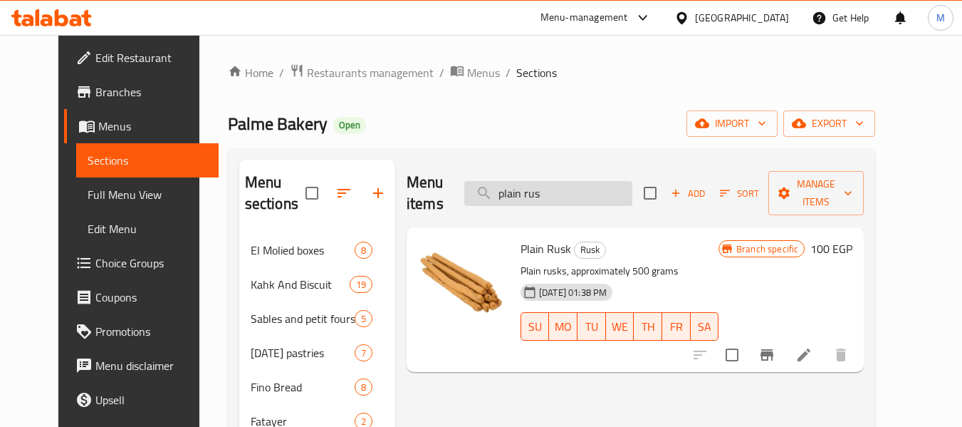
click at [585, 181] on input "plain rus" at bounding box center [548, 193] width 168 height 25
paste input "سمسم"
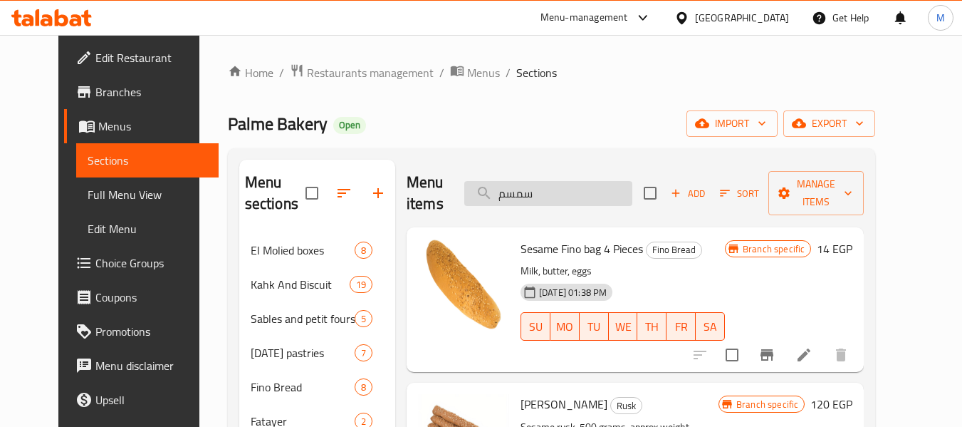
click at [543, 182] on input "سمسم" at bounding box center [548, 193] width 168 height 25
paste input "search"
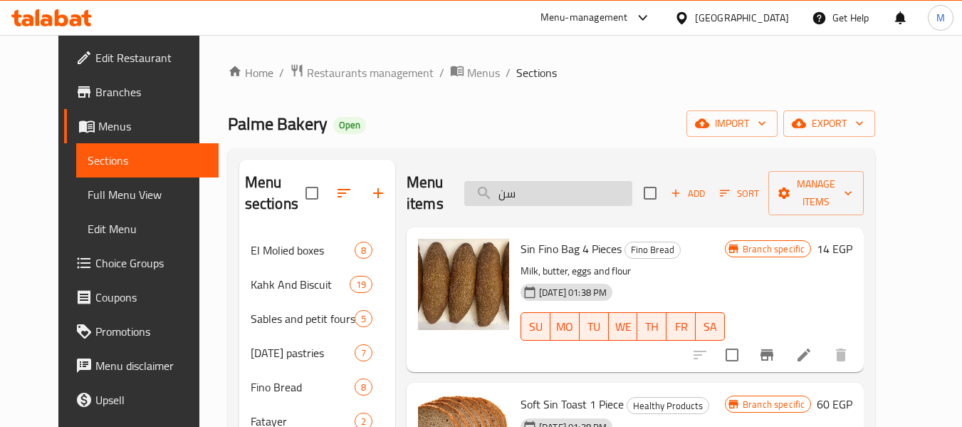
click at [622, 193] on input "سن" at bounding box center [548, 193] width 168 height 25
paste input "ابليه"
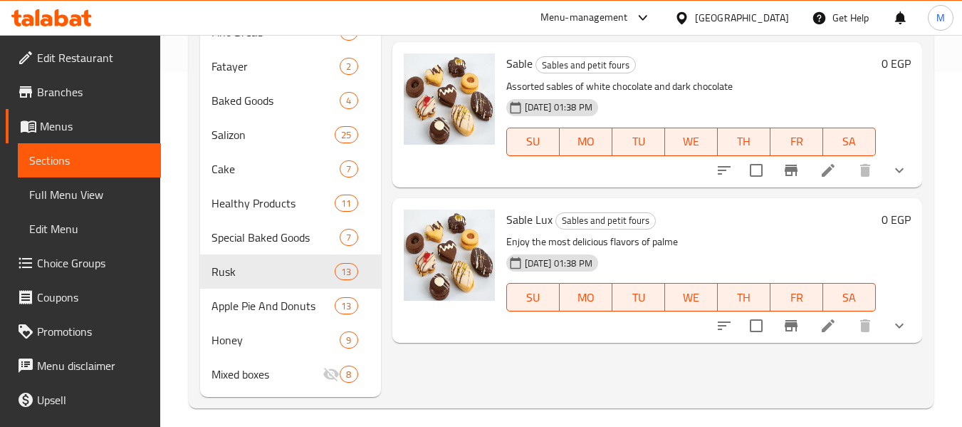
scroll to position [356, 0]
type input "سابليه"
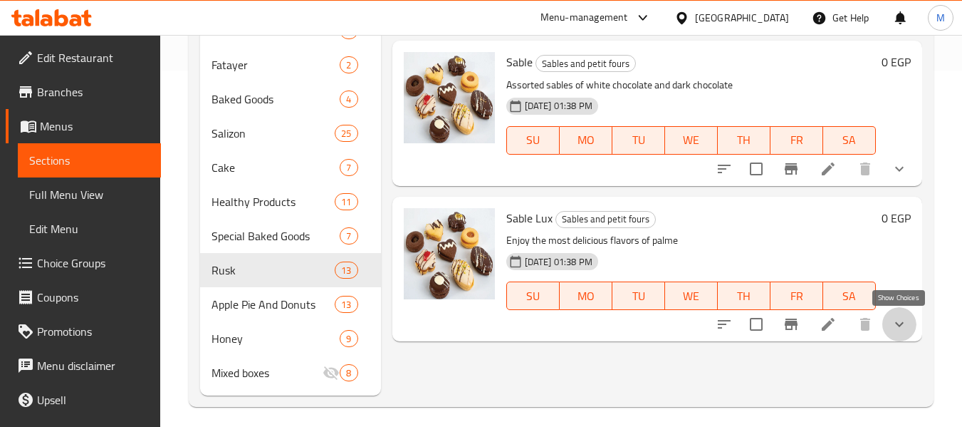
click at [900, 317] on icon "show more" at bounding box center [899, 323] width 17 height 17
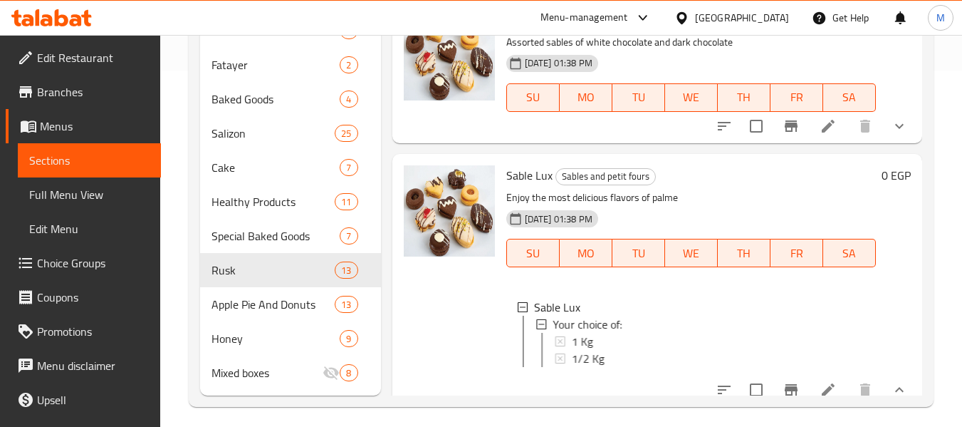
scroll to position [86, 0]
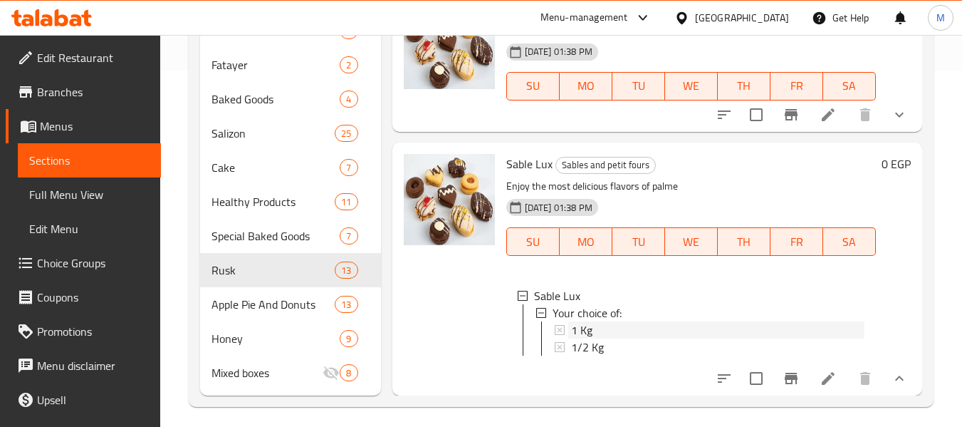
click at [616, 321] on div "1 Kg" at bounding box center [717, 329] width 293 height 17
click at [597, 340] on span "1/2 Kg" at bounding box center [587, 346] width 33 height 17
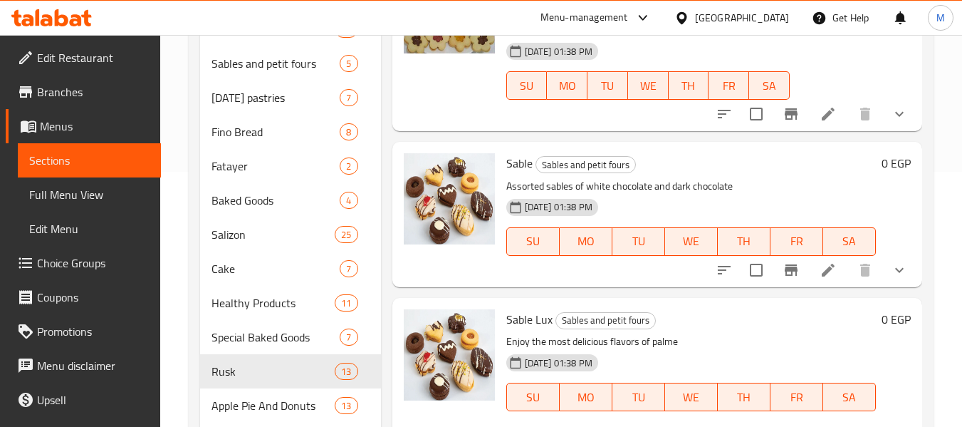
scroll to position [0, 0]
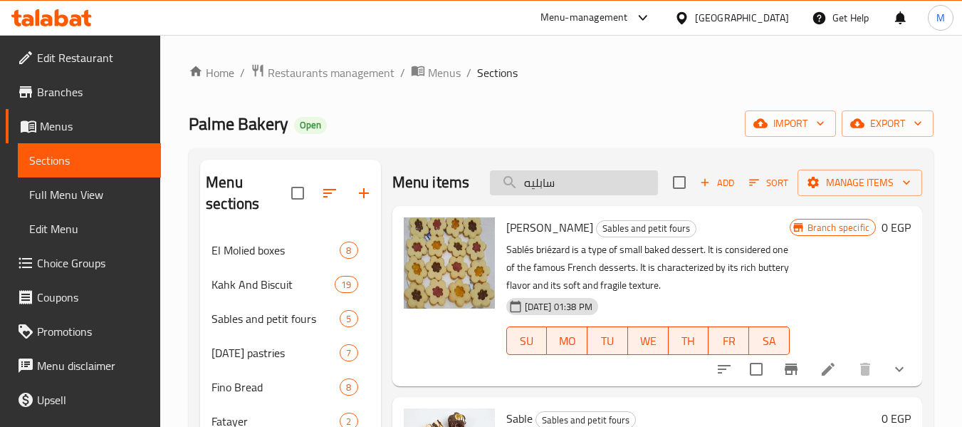
click at [620, 195] on input "سابليه" at bounding box center [574, 182] width 168 height 25
paste input "لبندق"
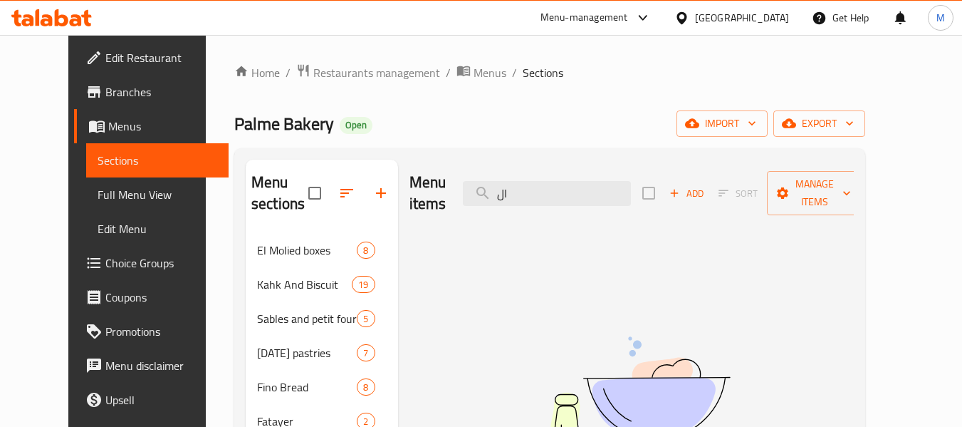
type input "ا"
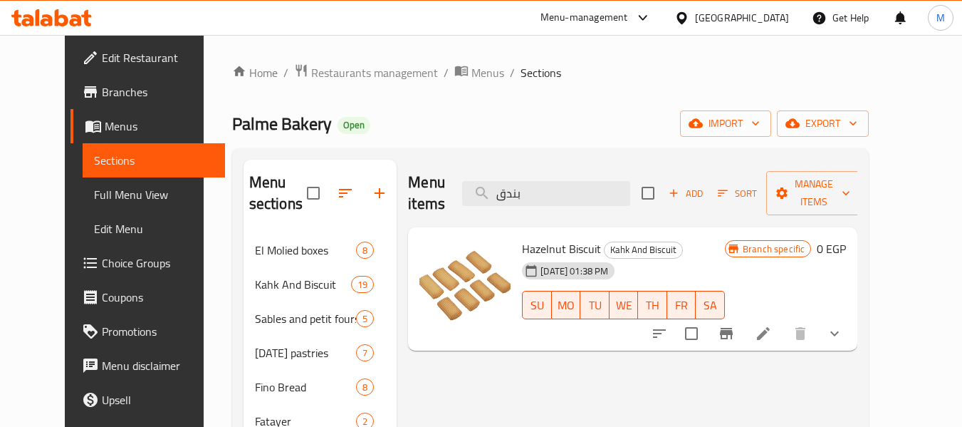
type input "بندق"
click at [852, 316] on button "show more" at bounding box center [835, 333] width 34 height 34
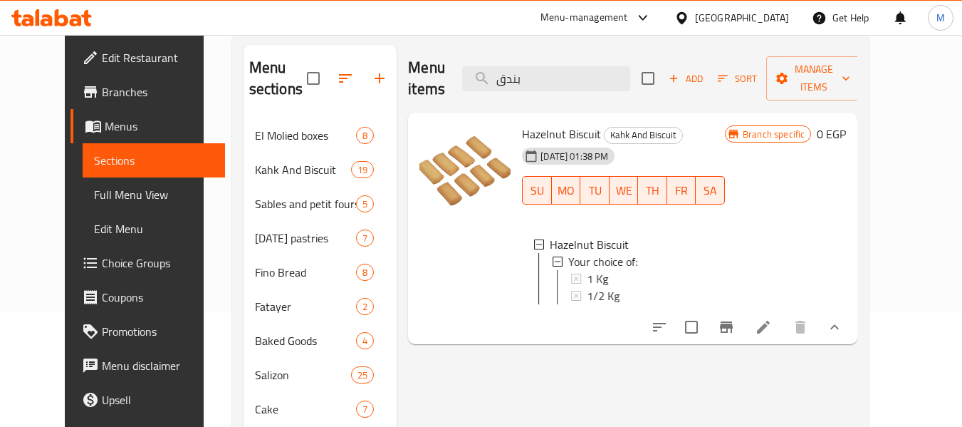
scroll to position [142, 0]
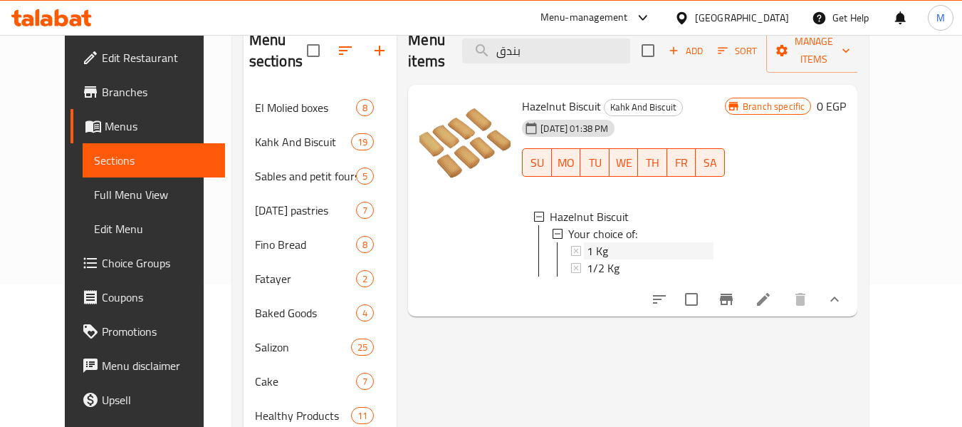
click at [608, 242] on div "1 Kg" at bounding box center [650, 250] width 127 height 17
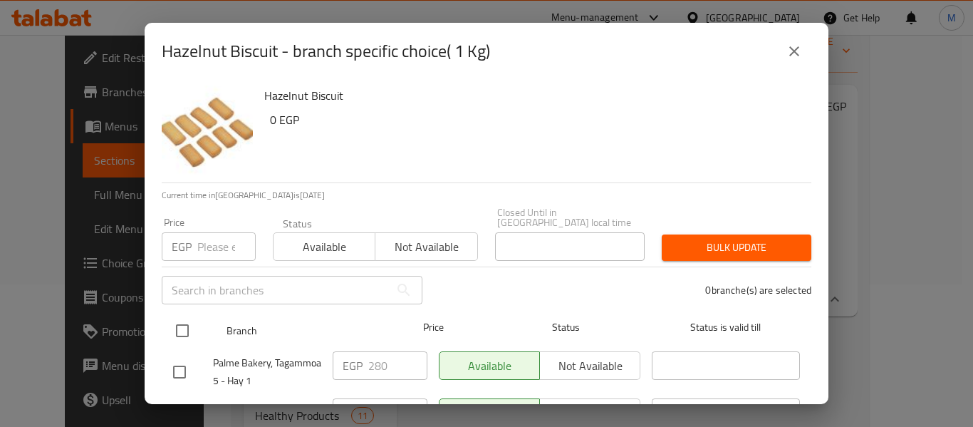
click at [177, 326] on input "checkbox" at bounding box center [182, 330] width 30 height 30
checkbox input "true"
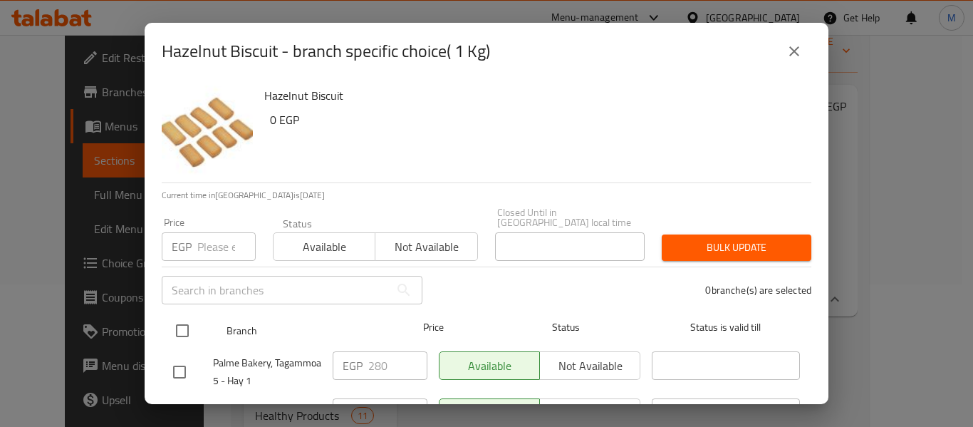
checkbox input "true"
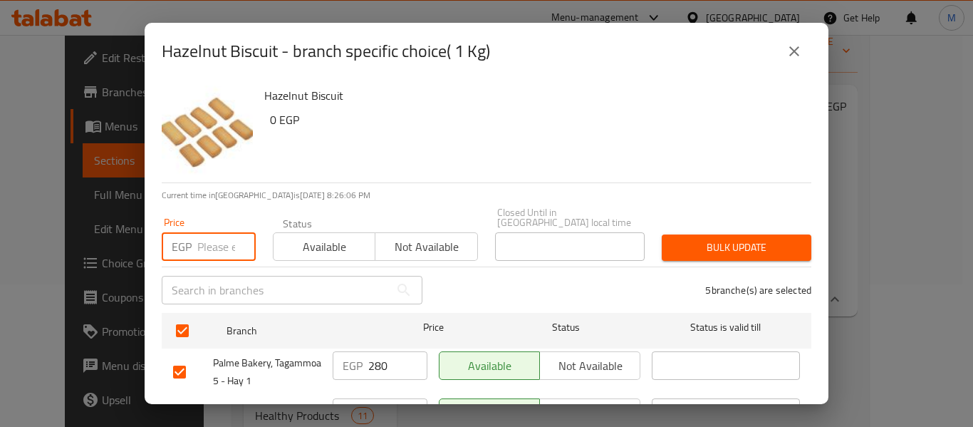
click at [214, 242] on input "number" at bounding box center [226, 246] width 58 height 28
type input "360"
click at [653, 236] on div "Bulk update" at bounding box center [736, 247] width 167 height 43
click at [681, 240] on span "Bulk update" at bounding box center [736, 248] width 127 height 18
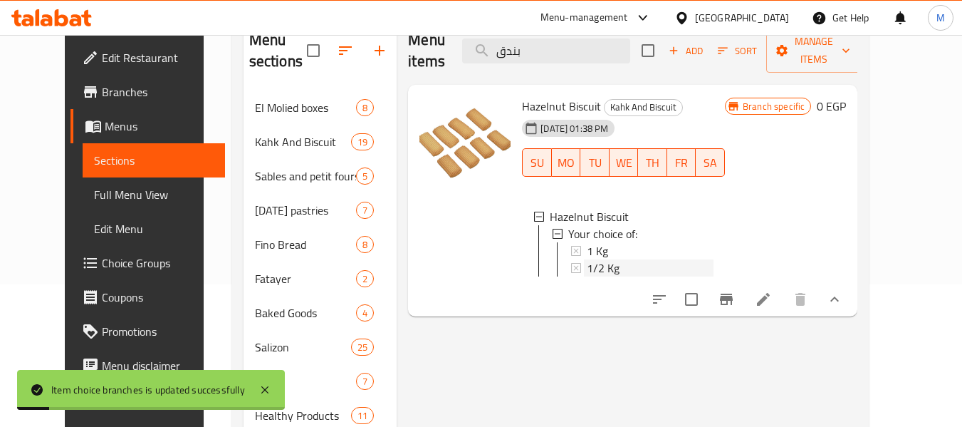
click at [597, 259] on span "1/2 Kg" at bounding box center [603, 267] width 33 height 17
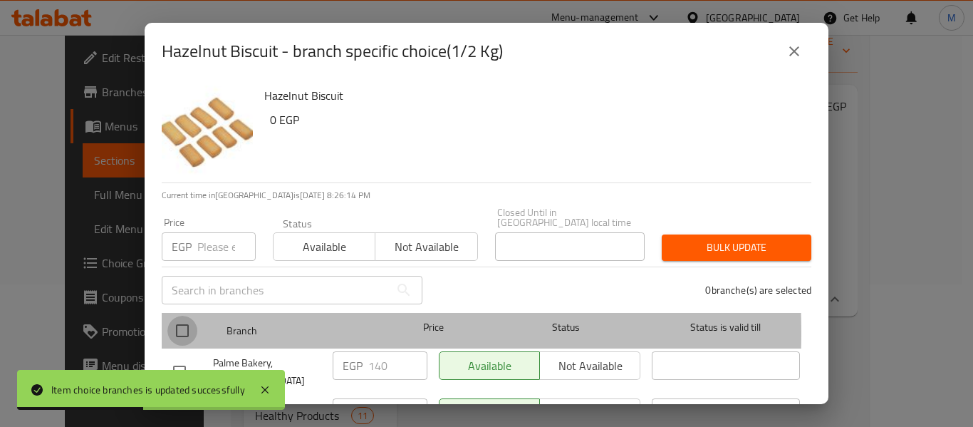
click at [187, 322] on input "checkbox" at bounding box center [182, 330] width 30 height 30
checkbox input "true"
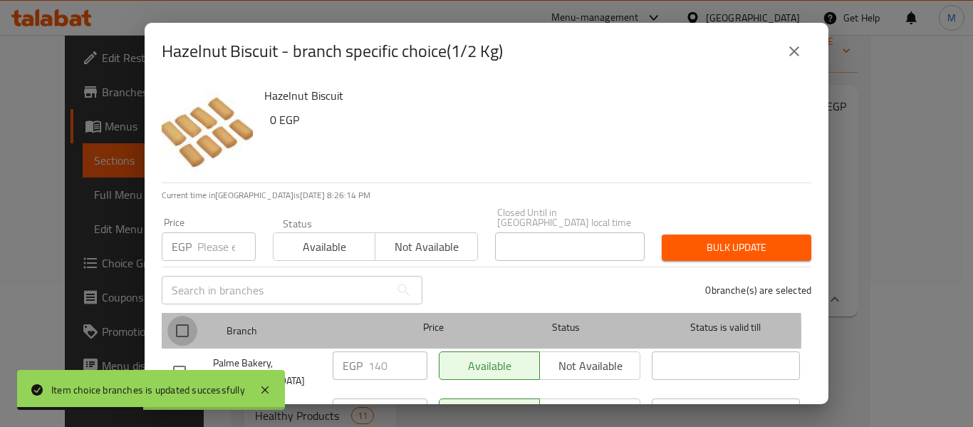
checkbox input "true"
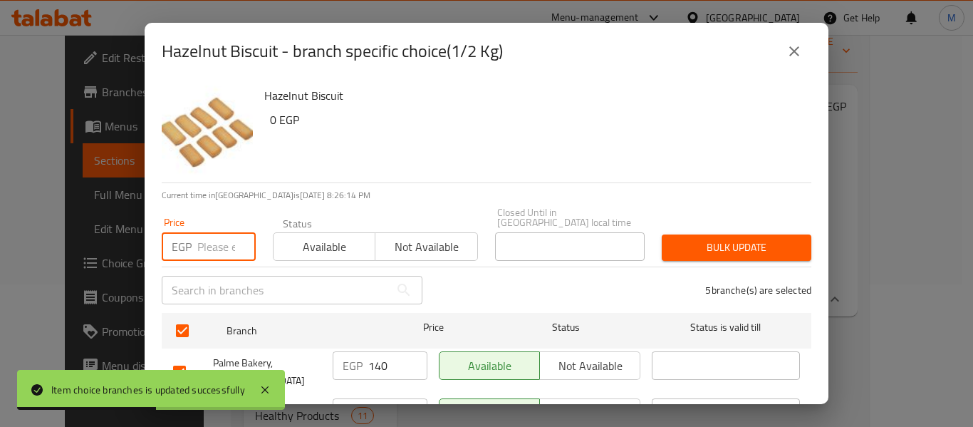
click at [206, 246] on input "number" at bounding box center [226, 246] width 58 height 28
type input "180"
click at [748, 240] on span "Bulk update" at bounding box center [736, 248] width 127 height 18
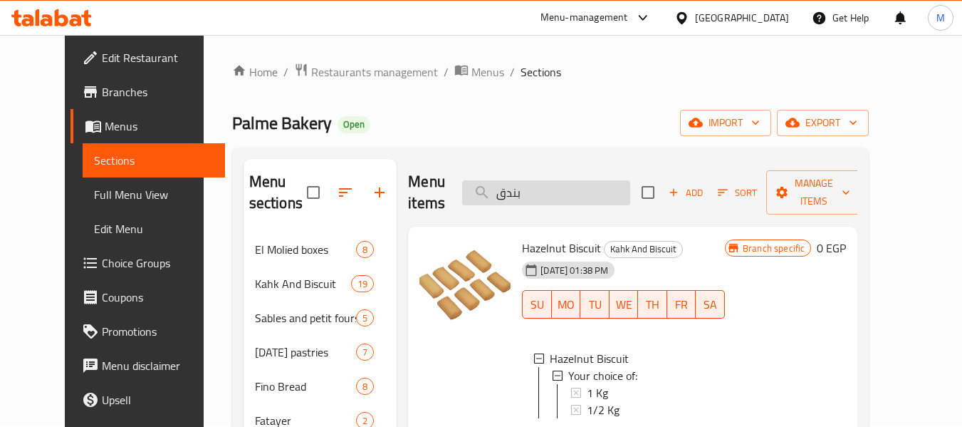
scroll to position [0, 0]
click at [567, 189] on input "بندق" at bounding box center [546, 193] width 168 height 25
paste input "راون"
click at [567, 189] on input "بندق" at bounding box center [546, 193] width 168 height 25
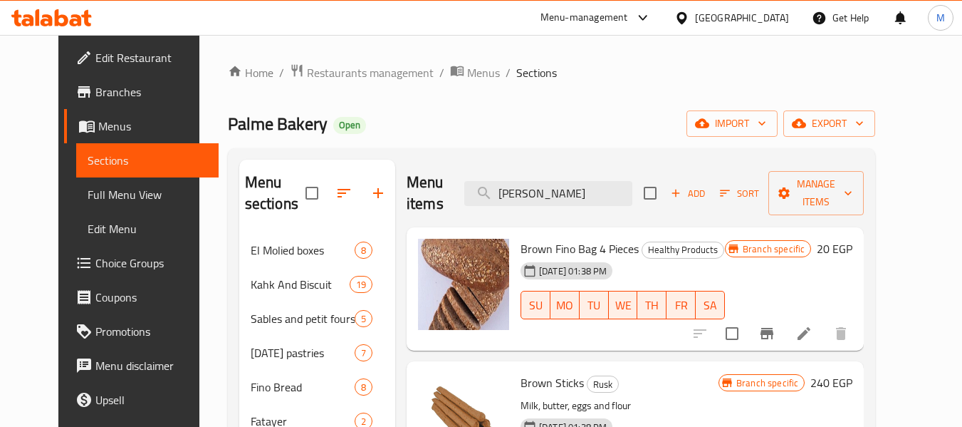
type input "[PERSON_NAME]"
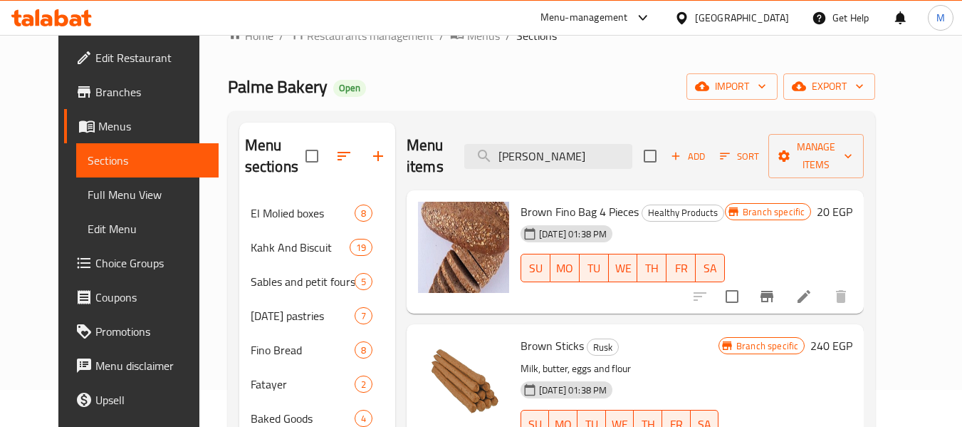
scroll to position [142, 0]
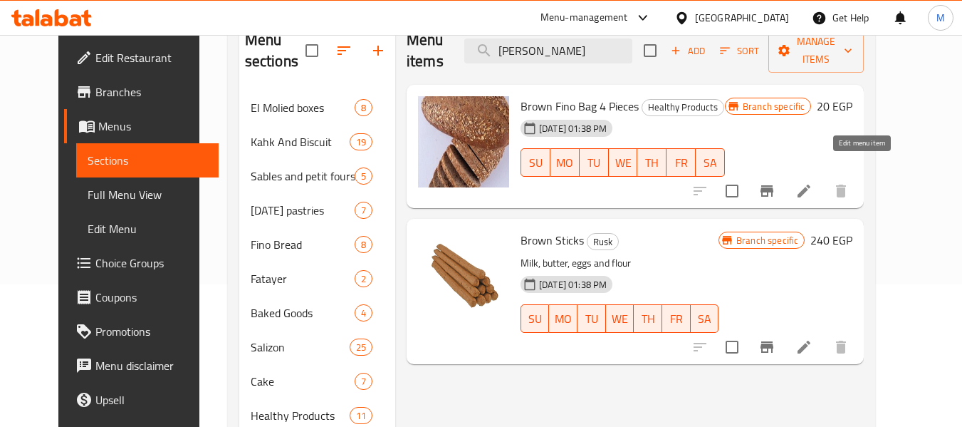
click at [810, 184] on icon at bounding box center [804, 190] width 13 height 13
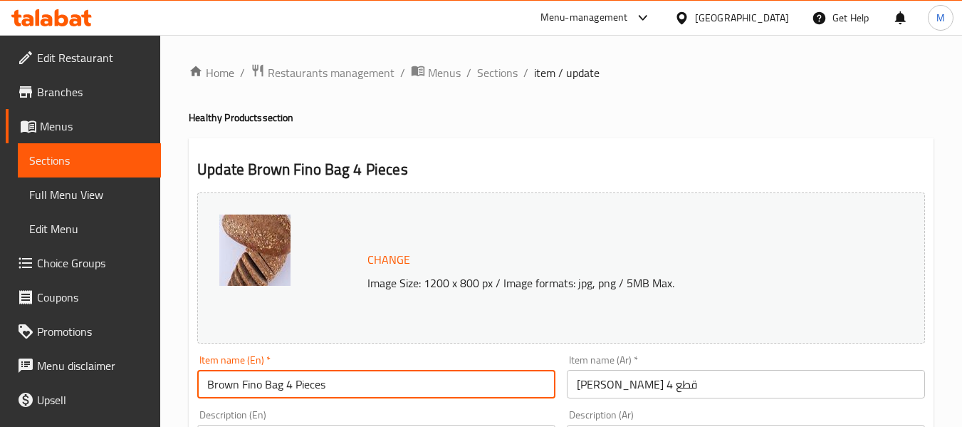
click at [291, 387] on input "Brown Fino Bag 4 Pieces" at bounding box center [376, 384] width 358 height 28
type input "Brown Fino Bag 5 Pieces"
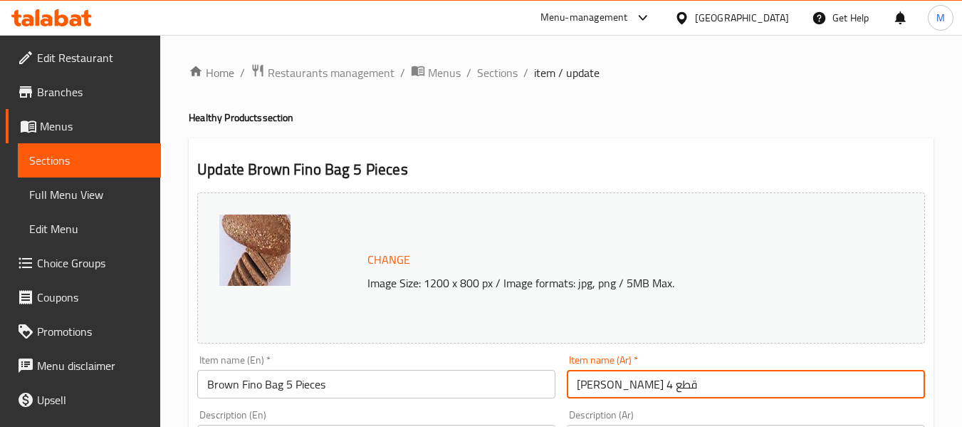
click at [604, 385] on input "[PERSON_NAME] 4 قطع" at bounding box center [746, 384] width 358 height 28
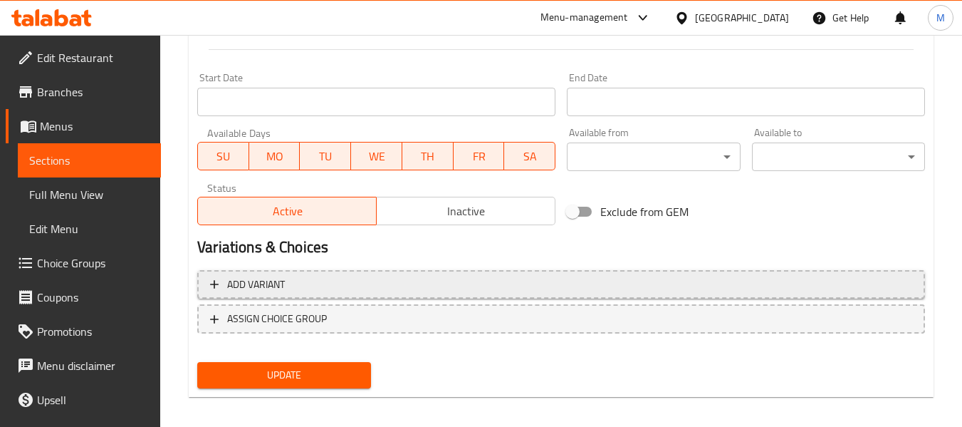
scroll to position [600, 0]
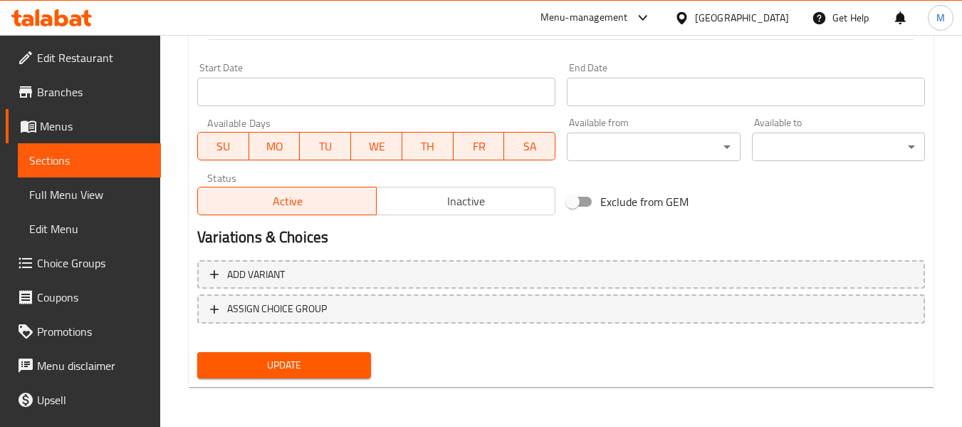
type input "كيس [PERSON_NAME] 5 قطع"
click at [288, 347] on div "Update" at bounding box center [284, 365] width 184 height 38
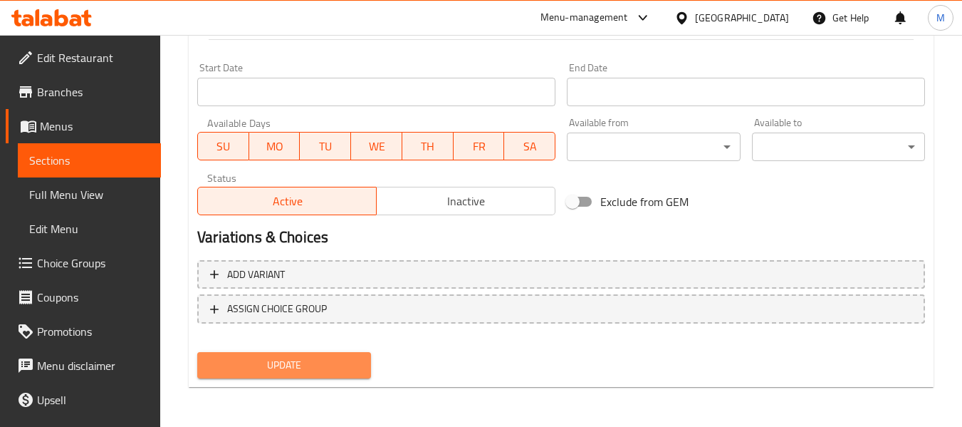
click at [293, 353] on button "Update" at bounding box center [283, 365] width 173 height 26
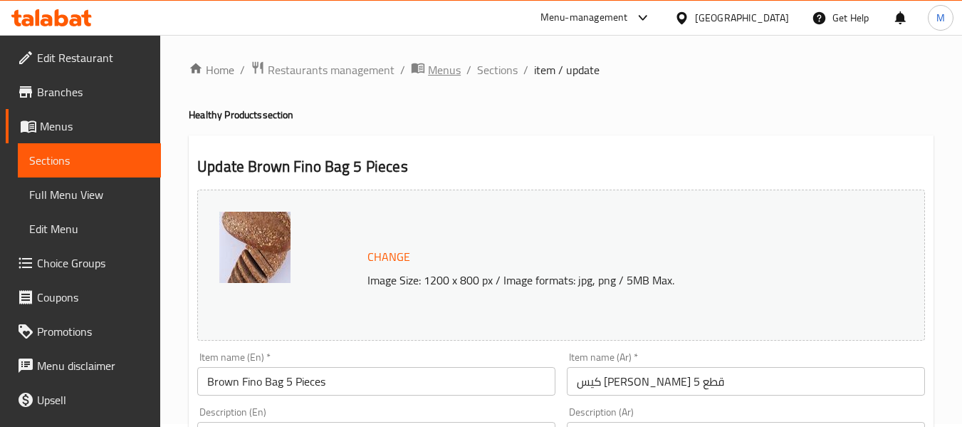
scroll to position [0, 0]
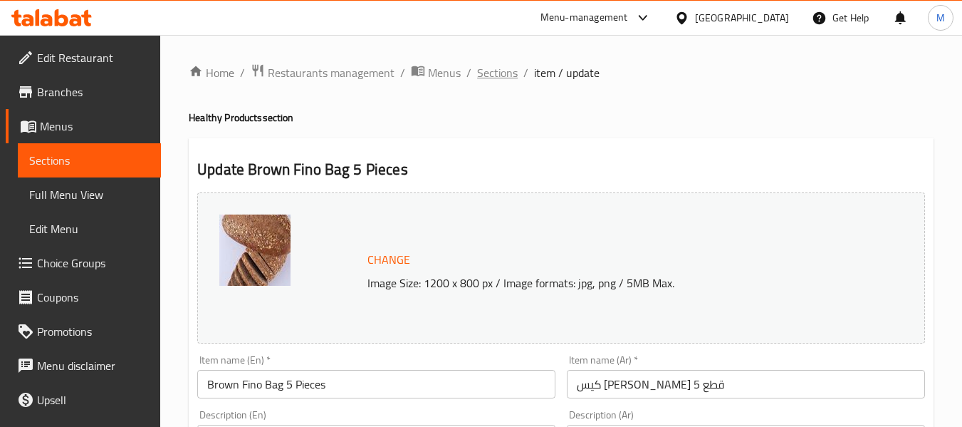
click at [507, 76] on span "Sections" at bounding box center [497, 72] width 41 height 17
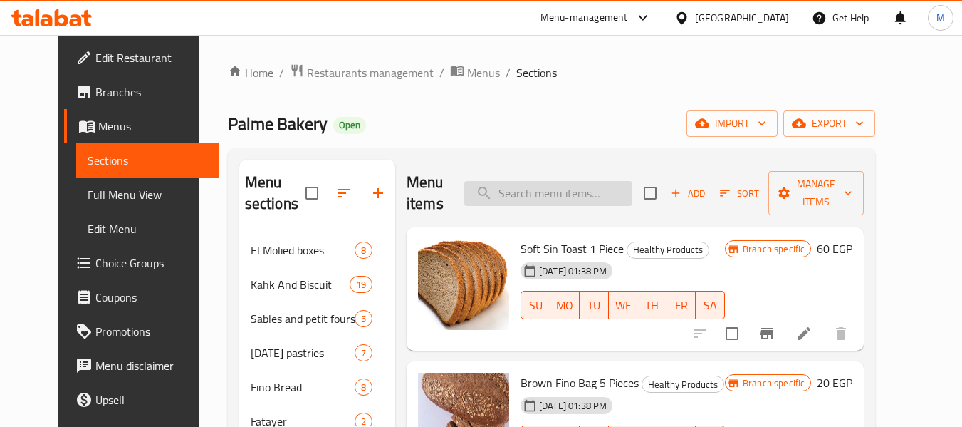
click at [605, 199] on input "search" at bounding box center [548, 193] width 168 height 25
paste input "رائح"
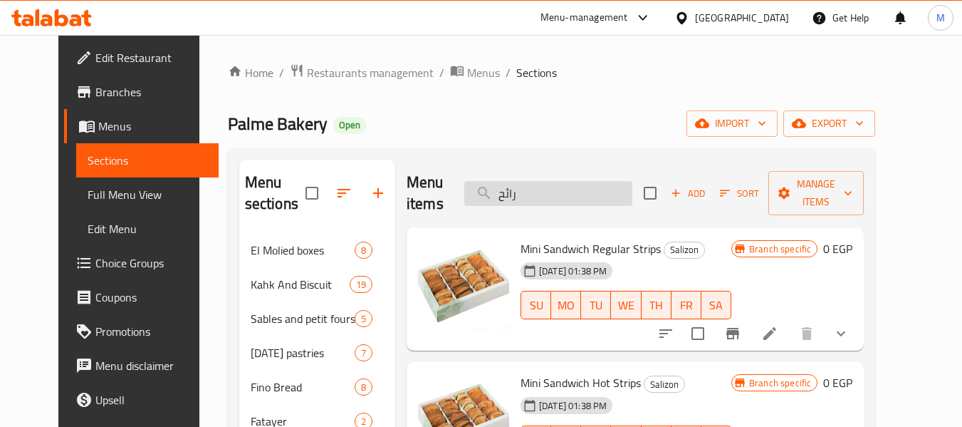
click at [569, 193] on input "رائح" at bounding box center [548, 193] width 168 height 25
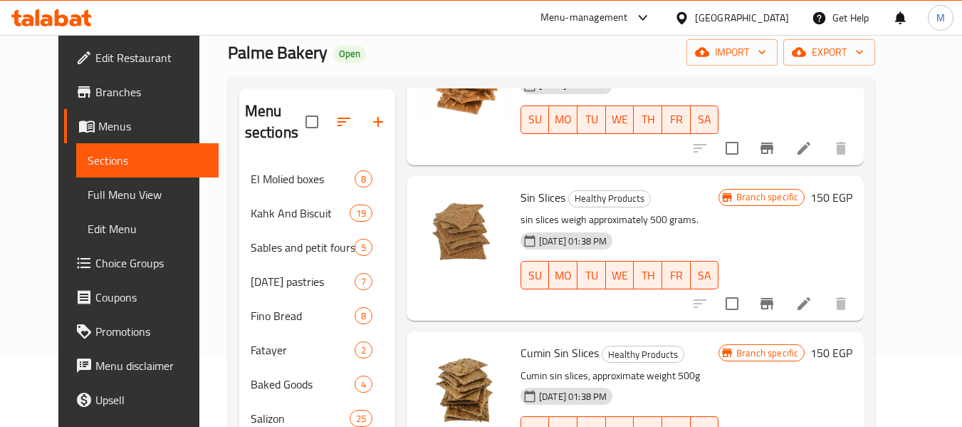
scroll to position [427, 0]
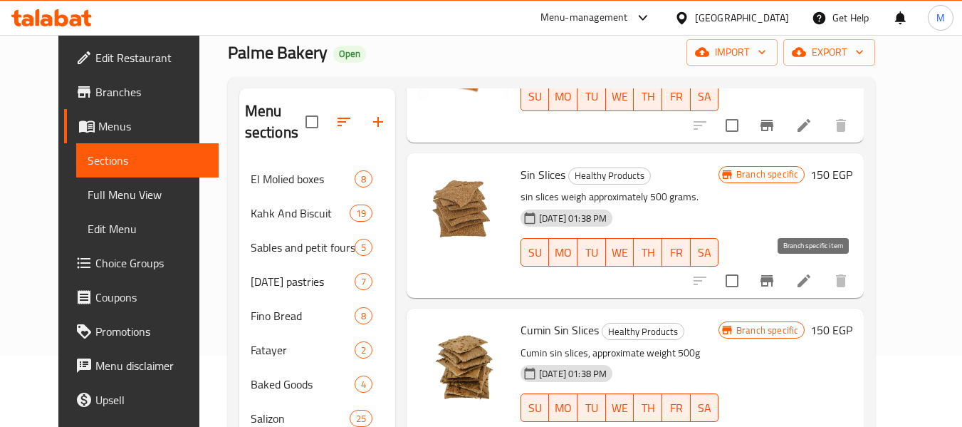
click at [776, 286] on icon "Branch-specific-item" at bounding box center [766, 280] width 17 height 17
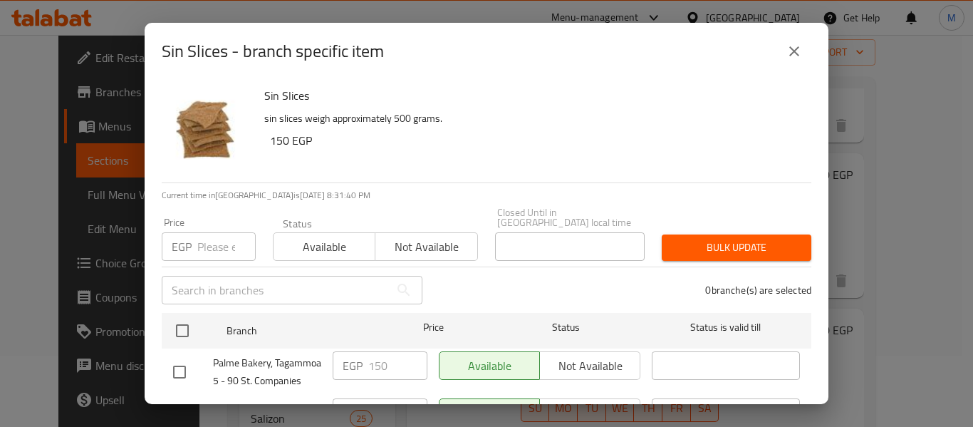
click at [795, 51] on icon "close" at bounding box center [794, 51] width 10 height 10
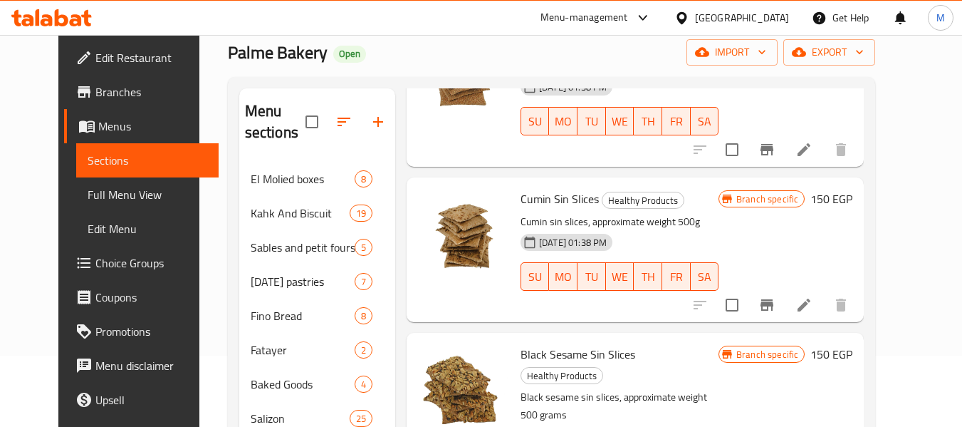
scroll to position [570, 0]
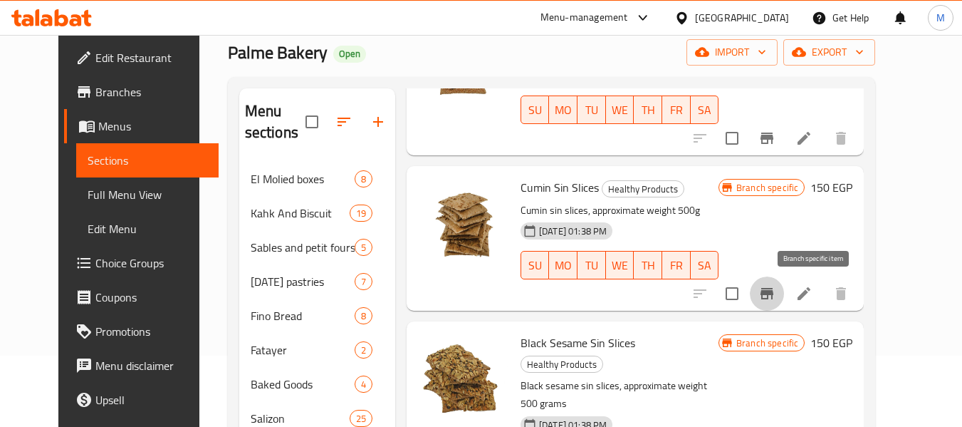
click at [784, 284] on button "Branch-specific-item" at bounding box center [767, 293] width 34 height 34
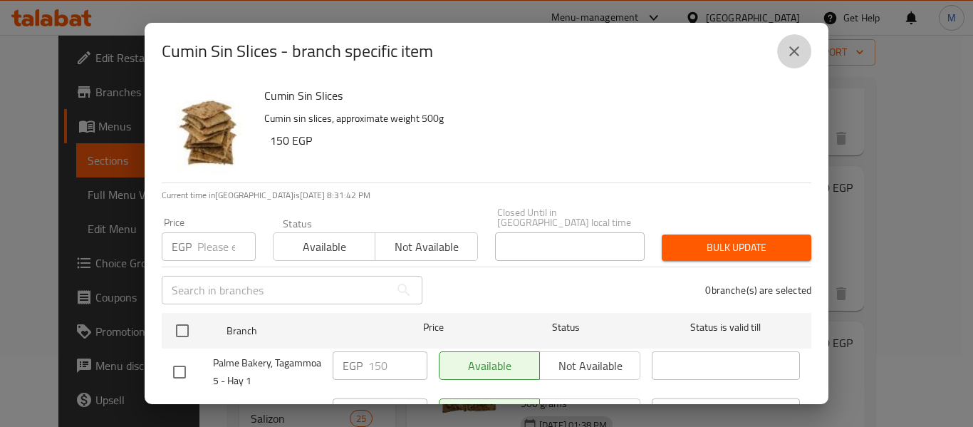
click at [793, 49] on icon "close" at bounding box center [794, 51] width 17 height 17
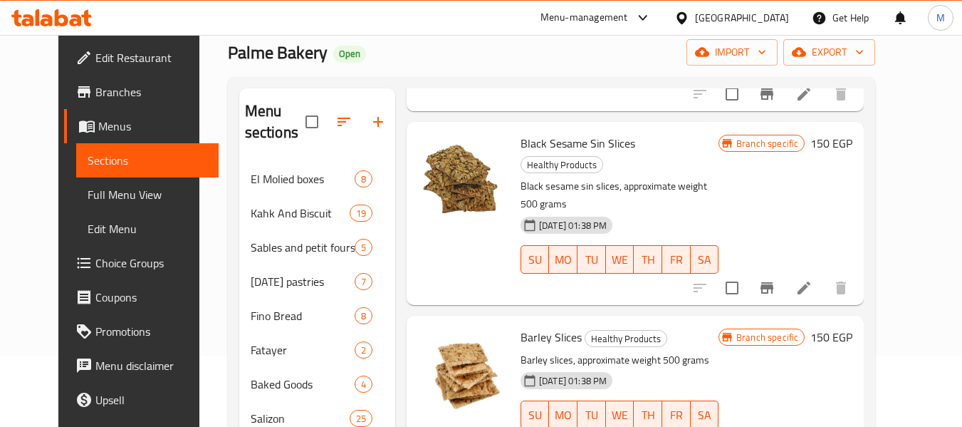
scroll to position [823, 0]
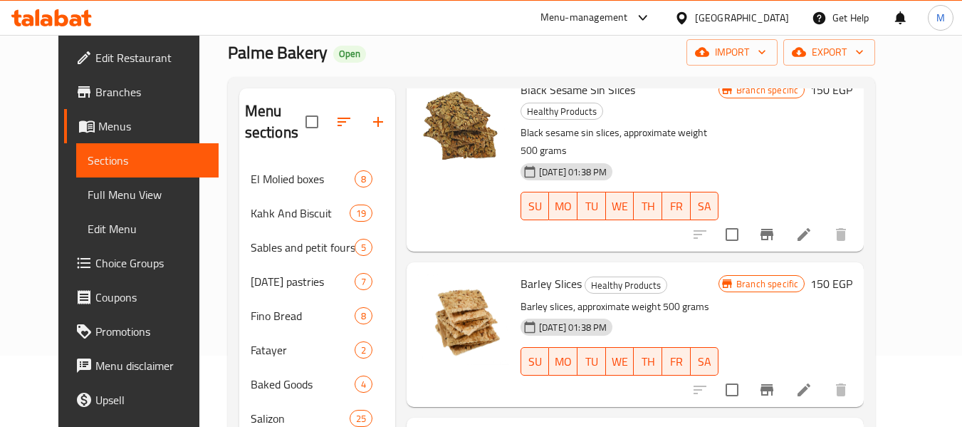
click at [784, 217] on button "Branch-specific-item" at bounding box center [767, 234] width 34 height 34
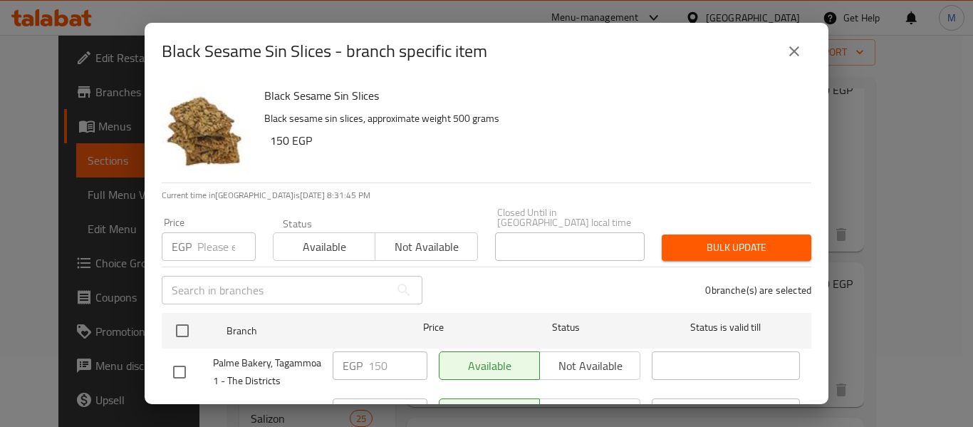
click at [803, 62] on button "close" at bounding box center [794, 51] width 34 height 34
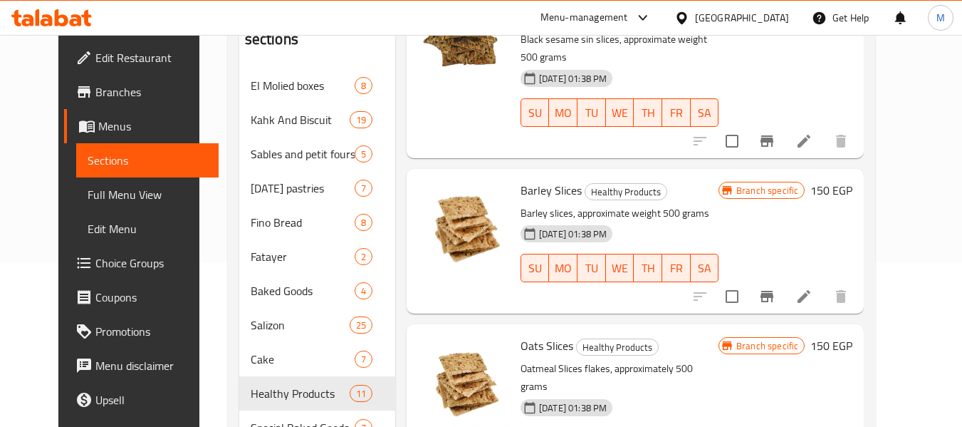
scroll to position [214, 0]
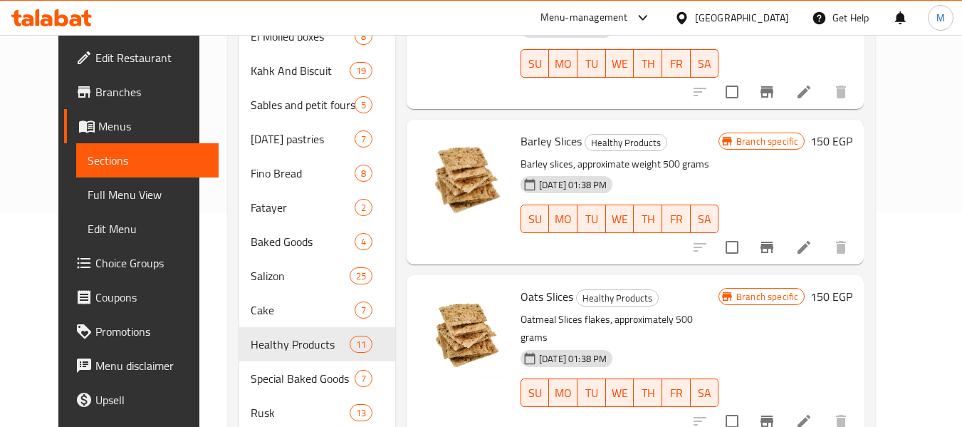
click at [773, 241] on icon "Branch-specific-item" at bounding box center [767, 246] width 13 height 11
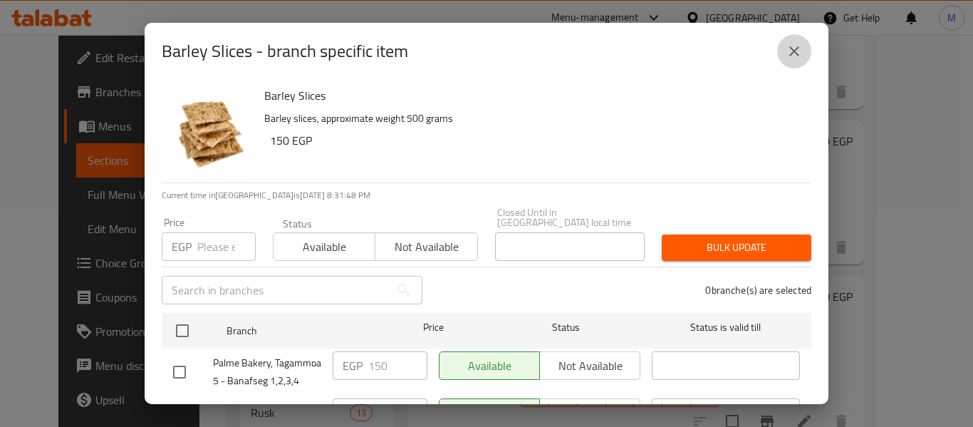
click at [788, 52] on icon "close" at bounding box center [794, 51] width 17 height 17
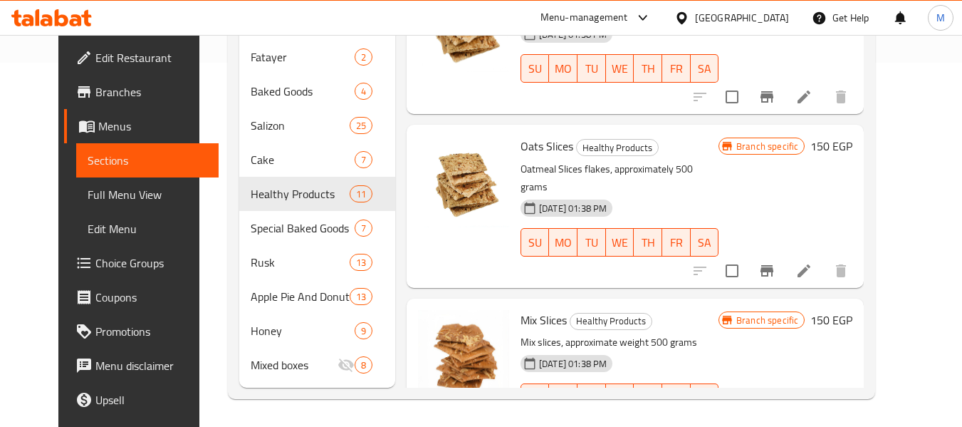
scroll to position [365, 0]
click at [776, 417] on icon "Branch-specific-item" at bounding box center [766, 425] width 17 height 17
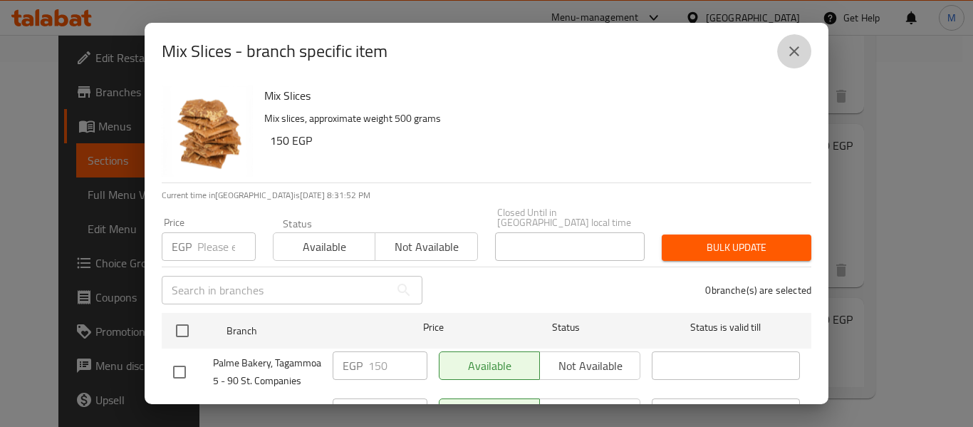
click at [793, 54] on icon "close" at bounding box center [794, 51] width 17 height 17
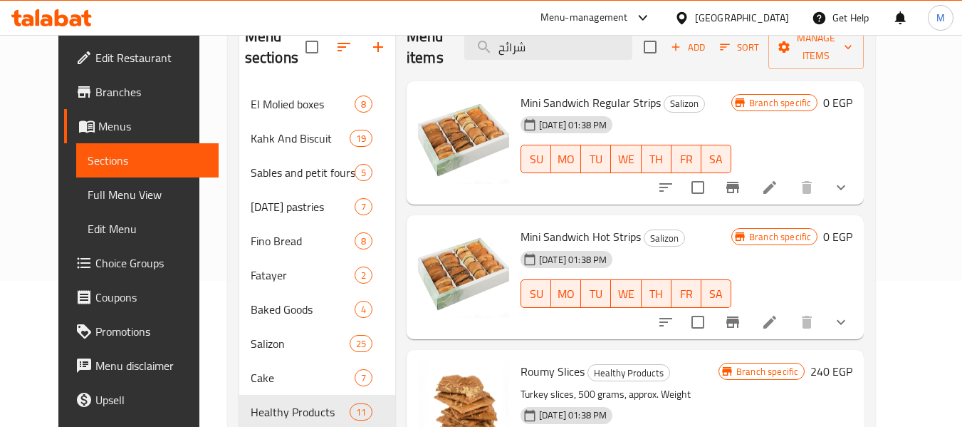
scroll to position [0, 0]
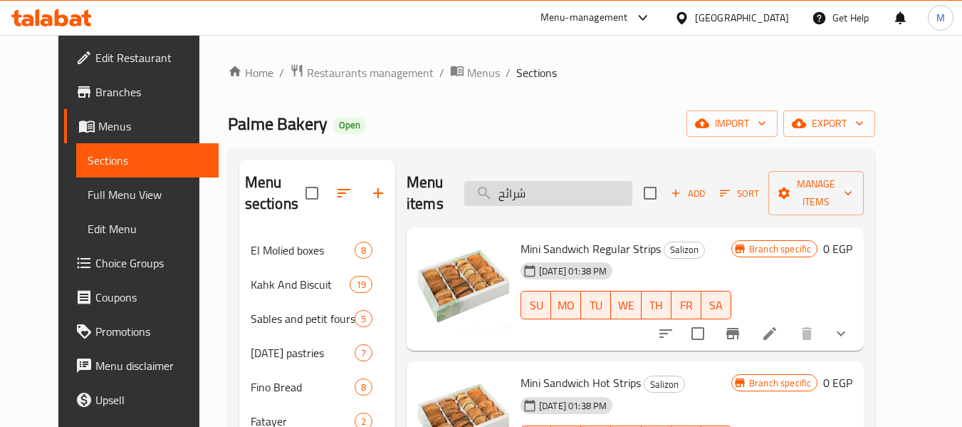
click at [565, 196] on input "شرائح" at bounding box center [548, 193] width 168 height 25
paste input "اتون"
click at [565, 196] on input "شرائح" at bounding box center [548, 193] width 168 height 25
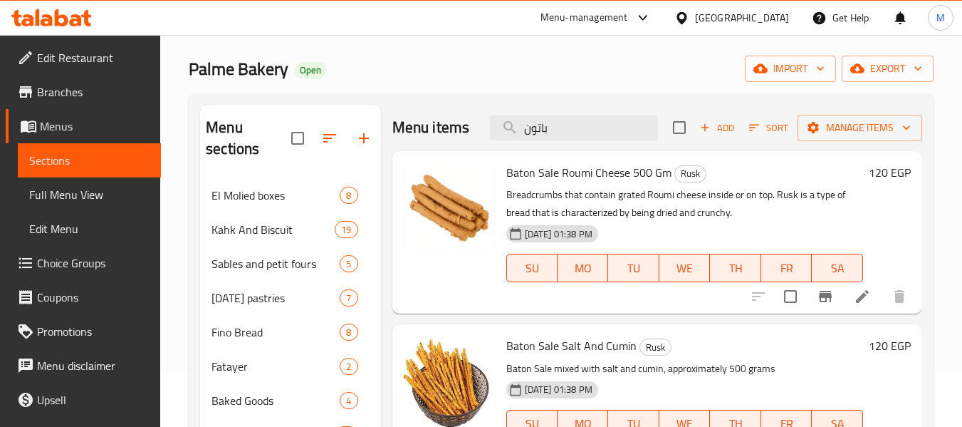
scroll to position [80, 0]
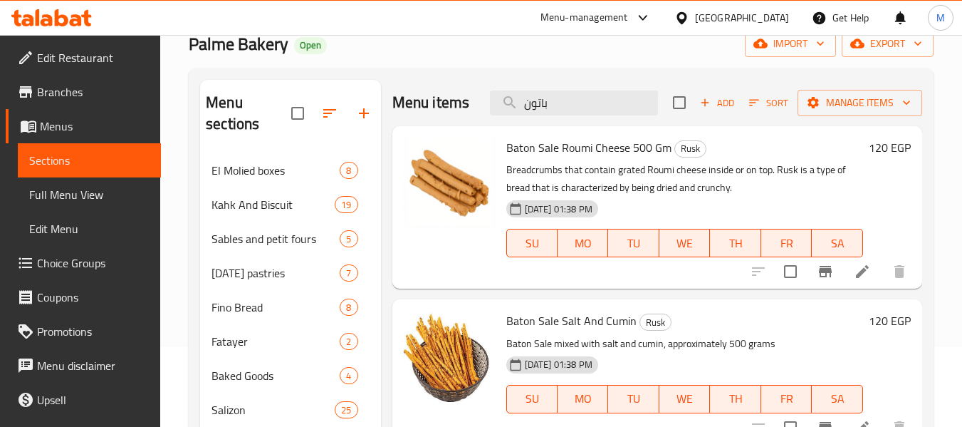
click at [517, 315] on span "Baton Sale Salt And Cumin" at bounding box center [571, 320] width 130 height 21
copy span "Baton"
click at [546, 98] on input "باتون" at bounding box center [574, 102] width 168 height 25
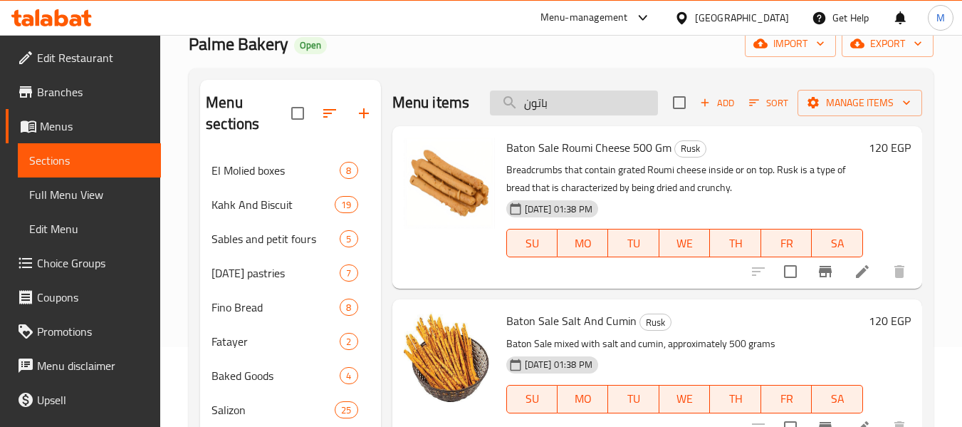
click at [546, 98] on input "باتون" at bounding box center [574, 102] width 168 height 25
paste input "Baton"
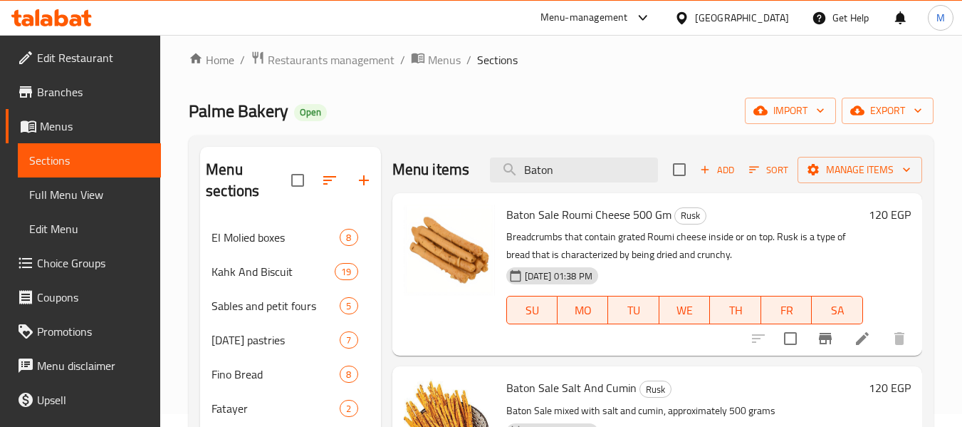
scroll to position [9, 0]
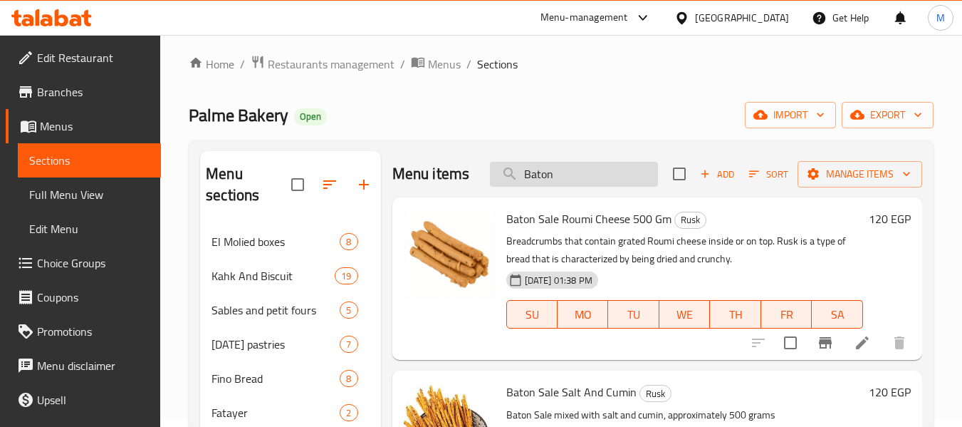
click at [591, 169] on input "Baton" at bounding box center [574, 174] width 168 height 25
paste input "[PERSON_NAME]"
click at [591, 169] on input "Baton" at bounding box center [574, 174] width 168 height 25
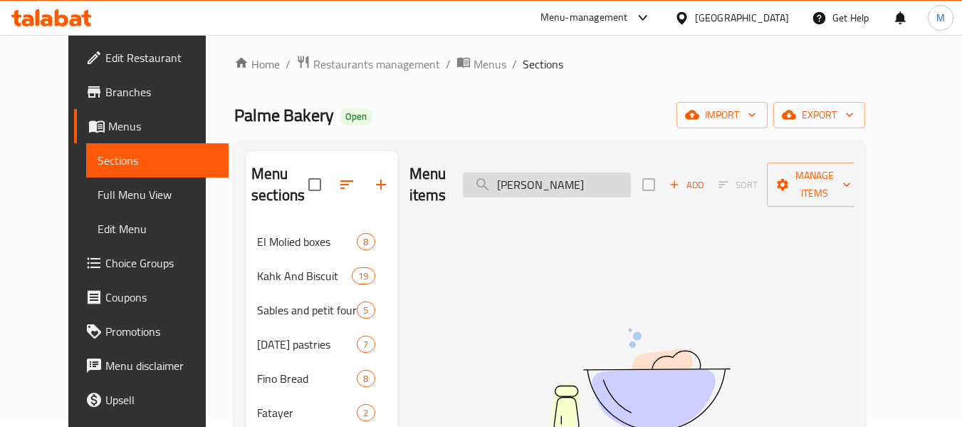
click at [533, 178] on input "[PERSON_NAME]" at bounding box center [547, 184] width 168 height 25
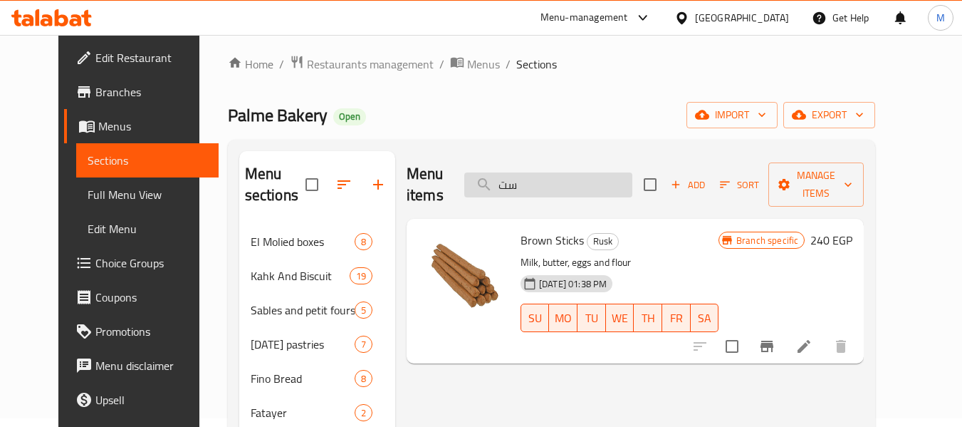
type input "س"
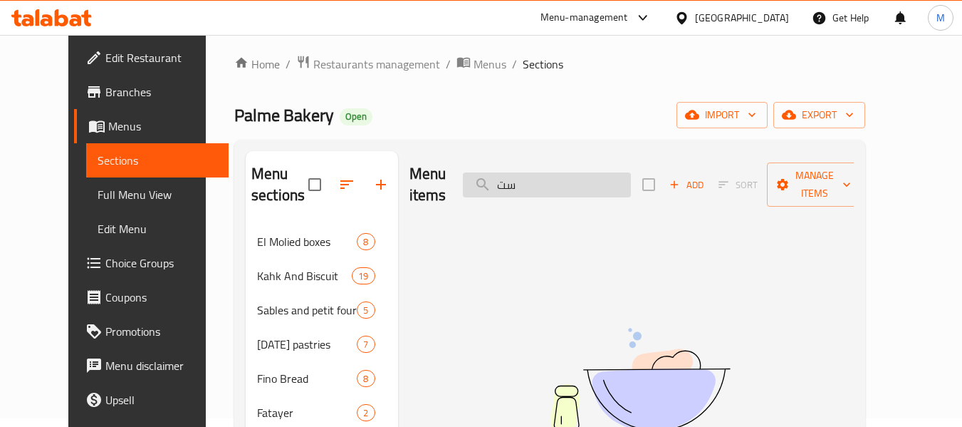
type input "س"
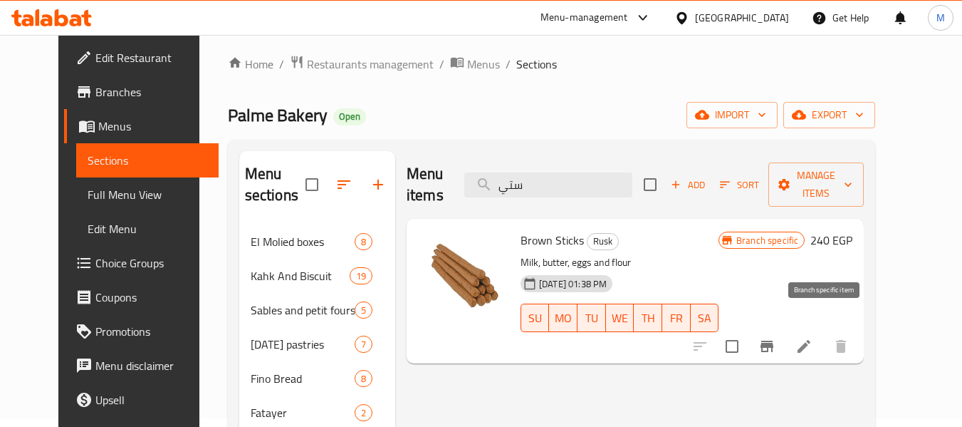
type input "ستي"
click at [773, 340] on icon "Branch-specific-item" at bounding box center [767, 345] width 13 height 11
click at [776, 338] on icon "Branch-specific-item" at bounding box center [766, 346] width 17 height 17
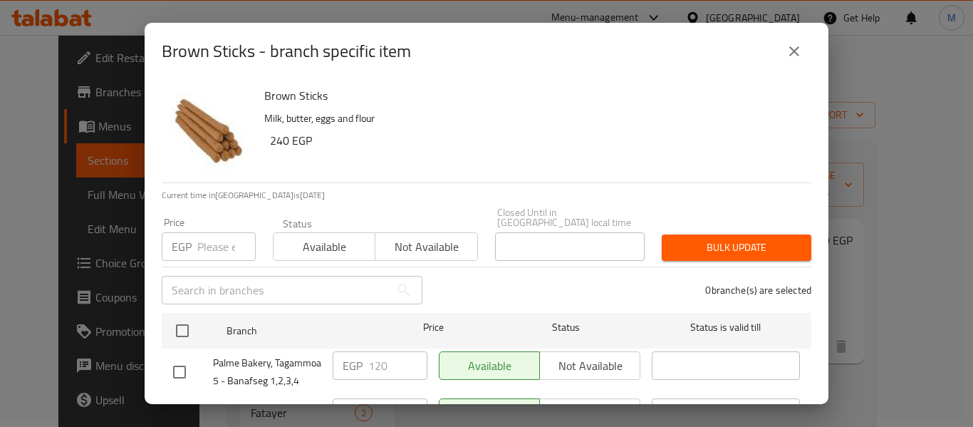
click at [172, 365] on input "checkbox" at bounding box center [180, 372] width 30 height 30
checkbox input "true"
click at [381, 355] on input "120" at bounding box center [397, 365] width 59 height 28
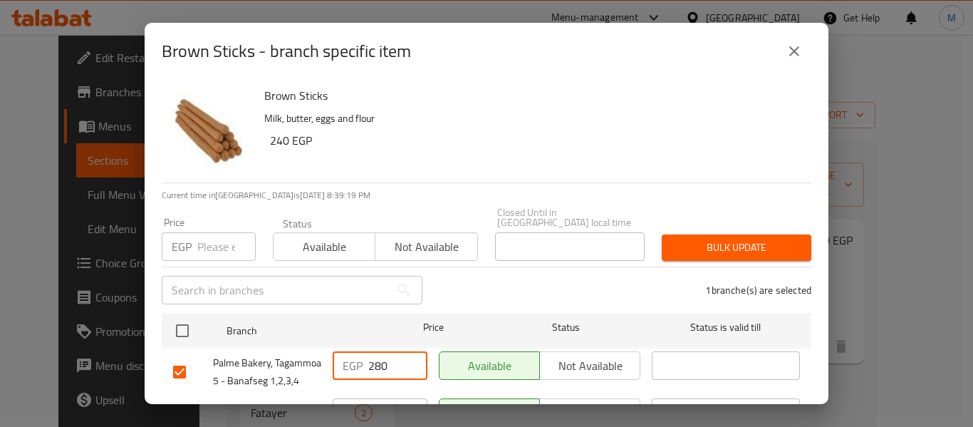
type input "280"
click at [710, 264] on div "1 branche(s) are selected" at bounding box center [625, 289] width 389 height 51
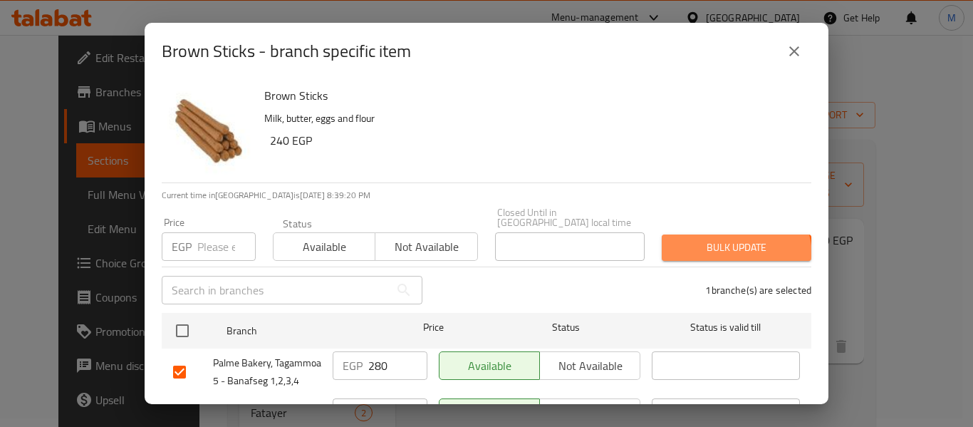
click at [719, 246] on button "Bulk update" at bounding box center [737, 247] width 150 height 26
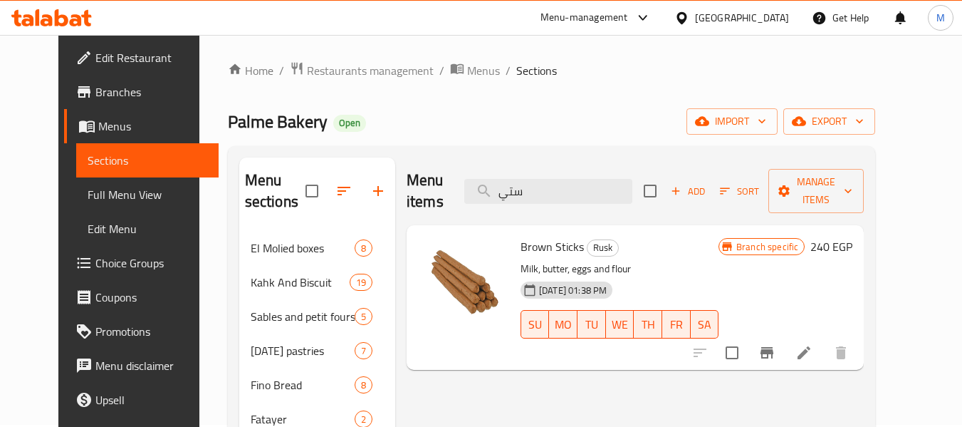
scroll to position [0, 0]
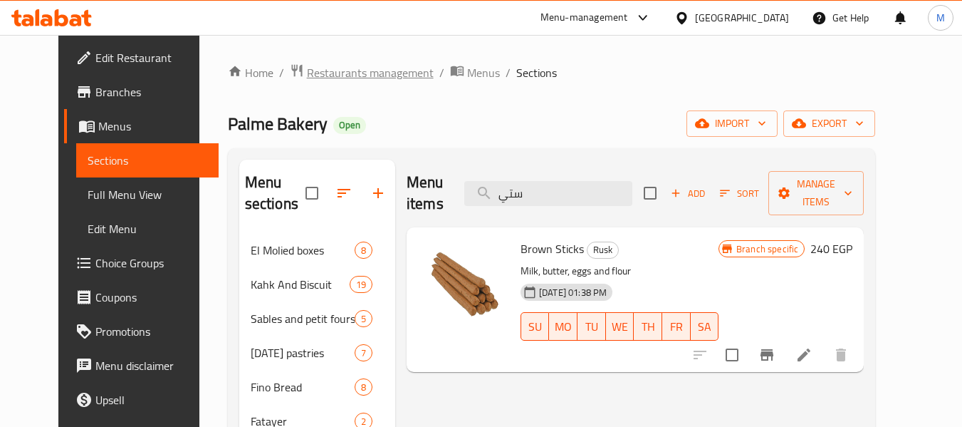
click at [365, 81] on span "Restaurants management" at bounding box center [370, 72] width 127 height 17
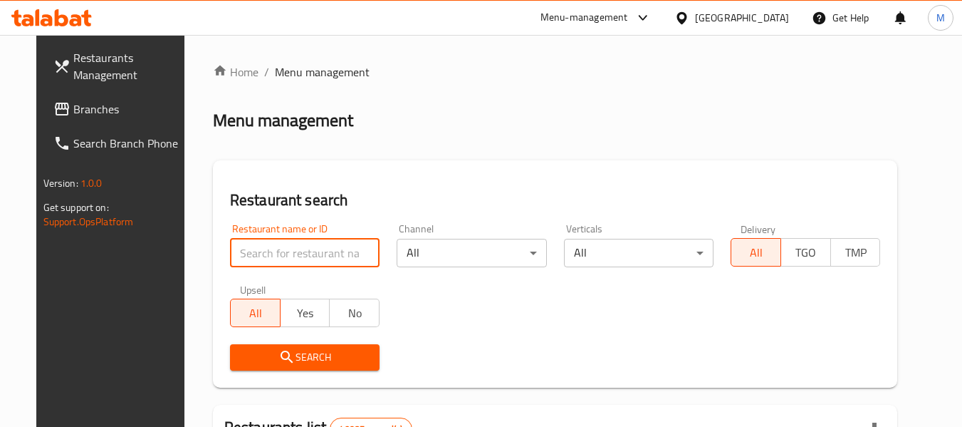
click at [298, 252] on input "search" at bounding box center [305, 253] width 150 height 28
type input "ن"
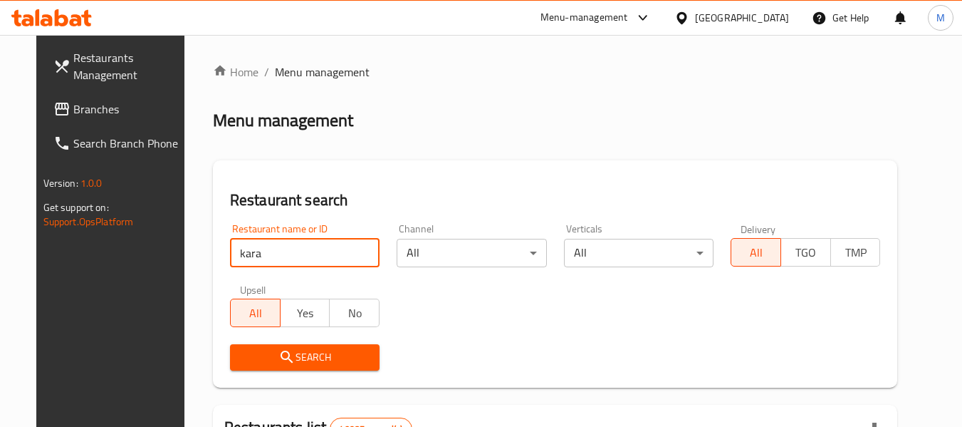
click button "Search" at bounding box center [305, 357] width 150 height 26
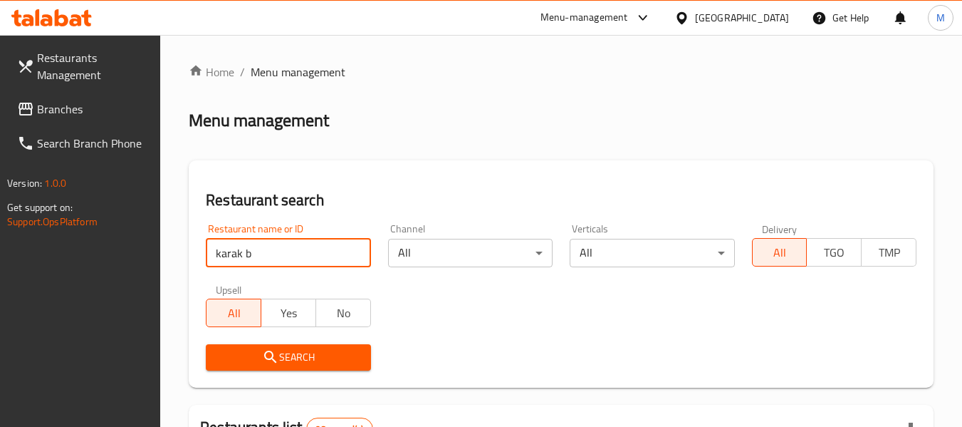
type input "karak b"
click button "Search" at bounding box center [288, 357] width 165 height 26
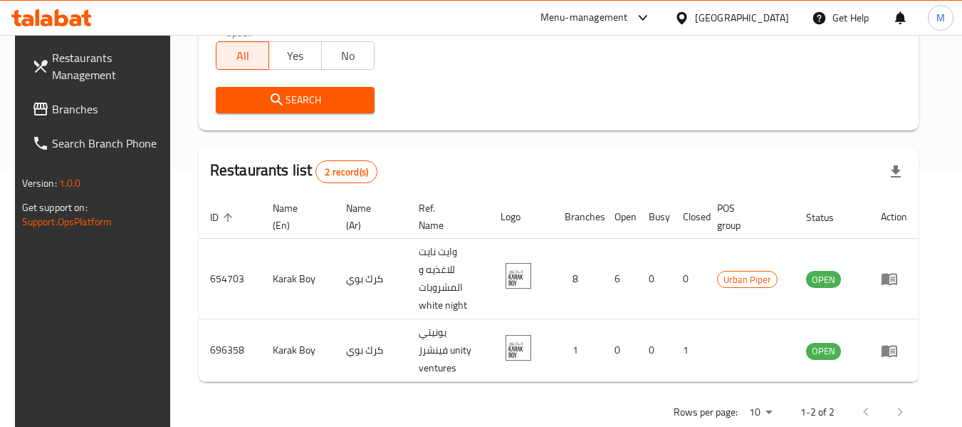
scroll to position [259, 0]
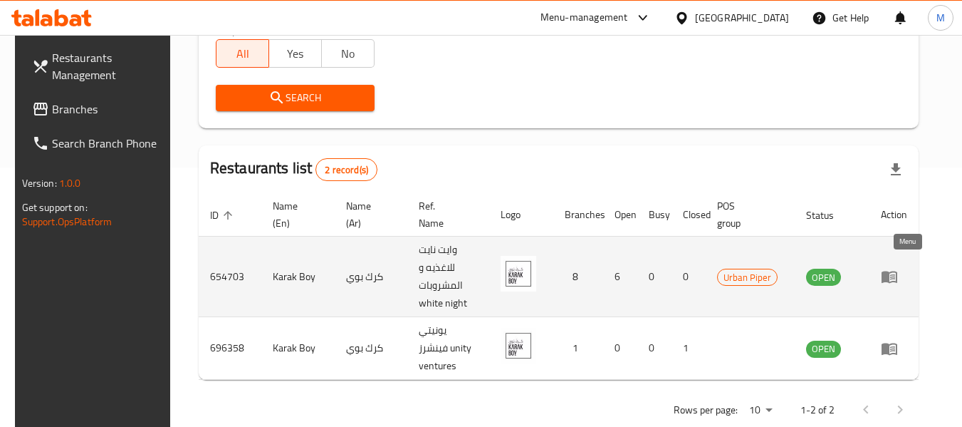
click at [897, 271] on icon "enhanced table" at bounding box center [890, 277] width 16 height 12
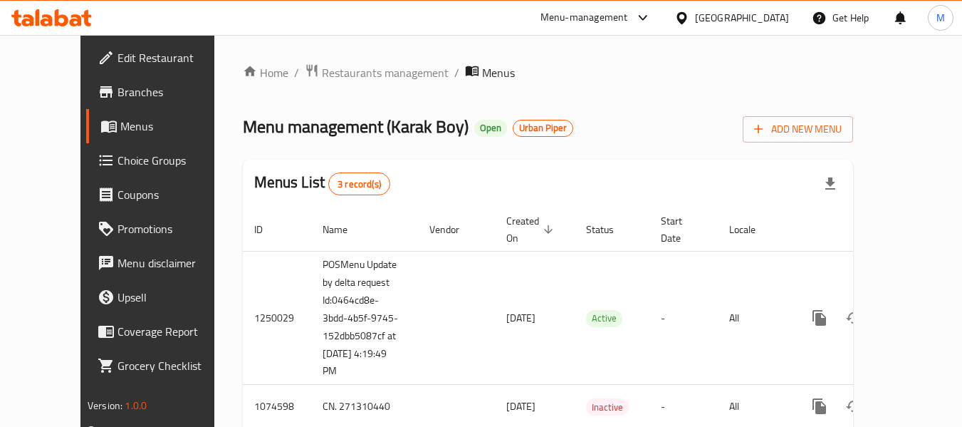
click at [89, 105] on link "Branches" at bounding box center [163, 92] width 155 height 34
